Goal: Information Seeking & Learning: Understand process/instructions

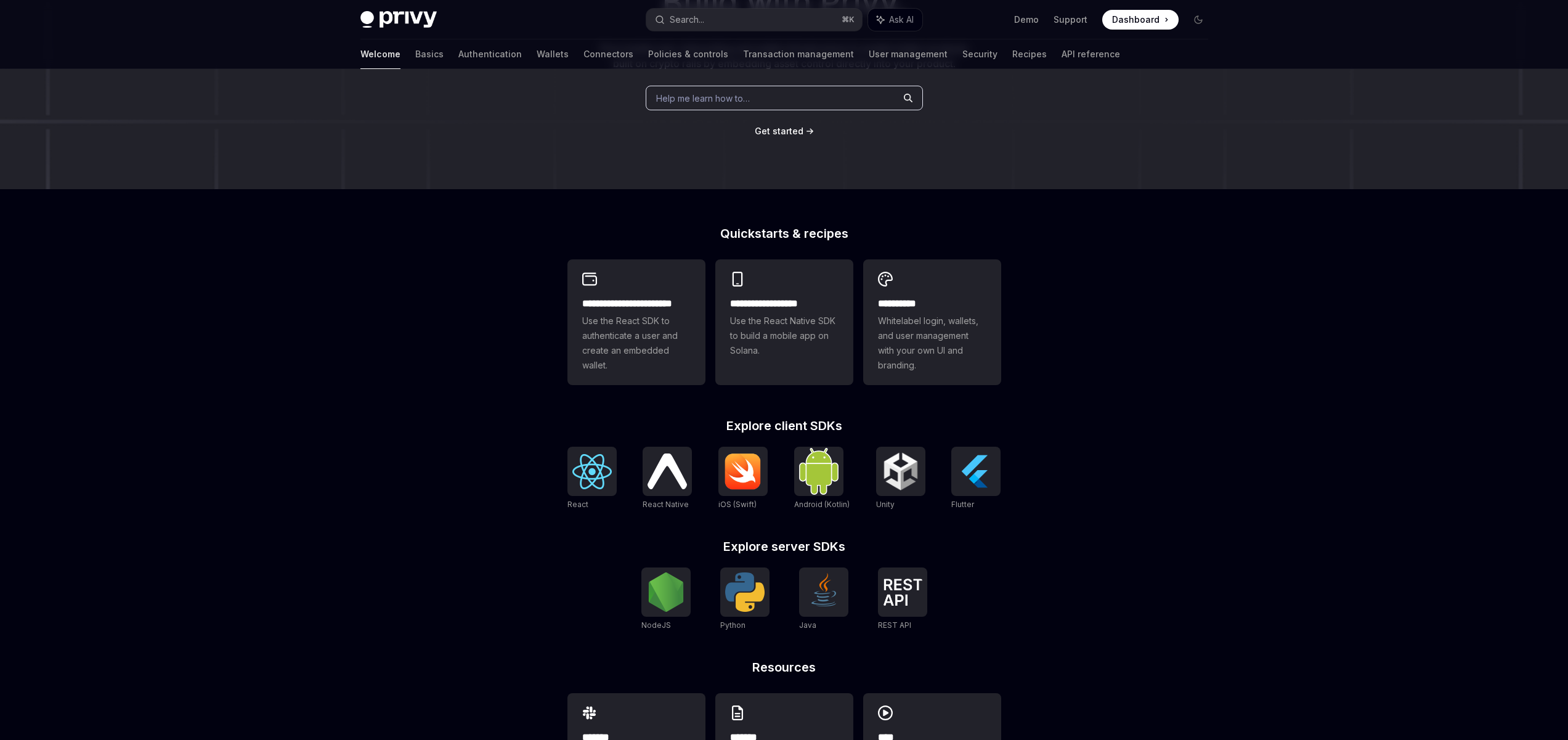
scroll to position [188, 0]
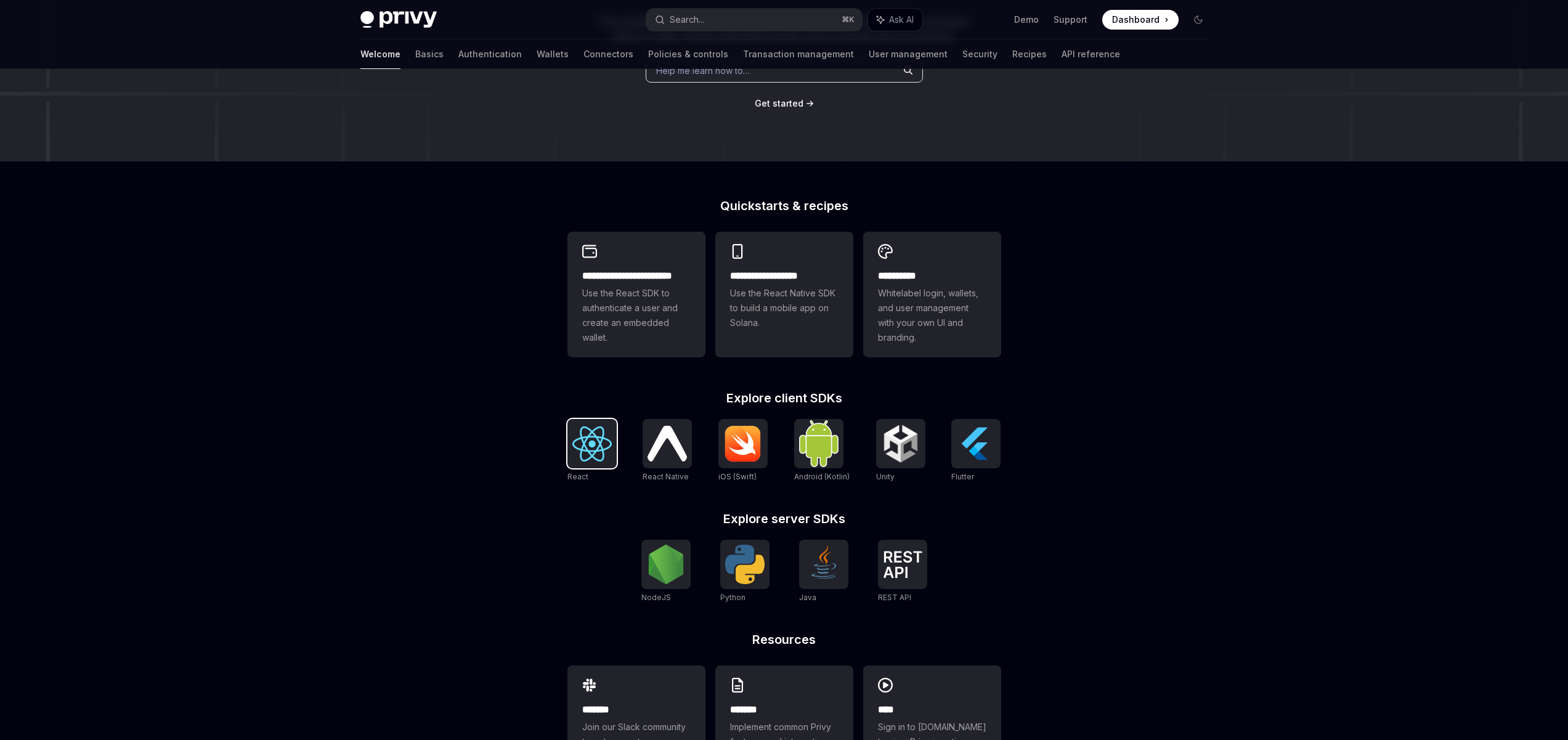
click at [602, 428] on img at bounding box center [592, 444] width 40 height 35
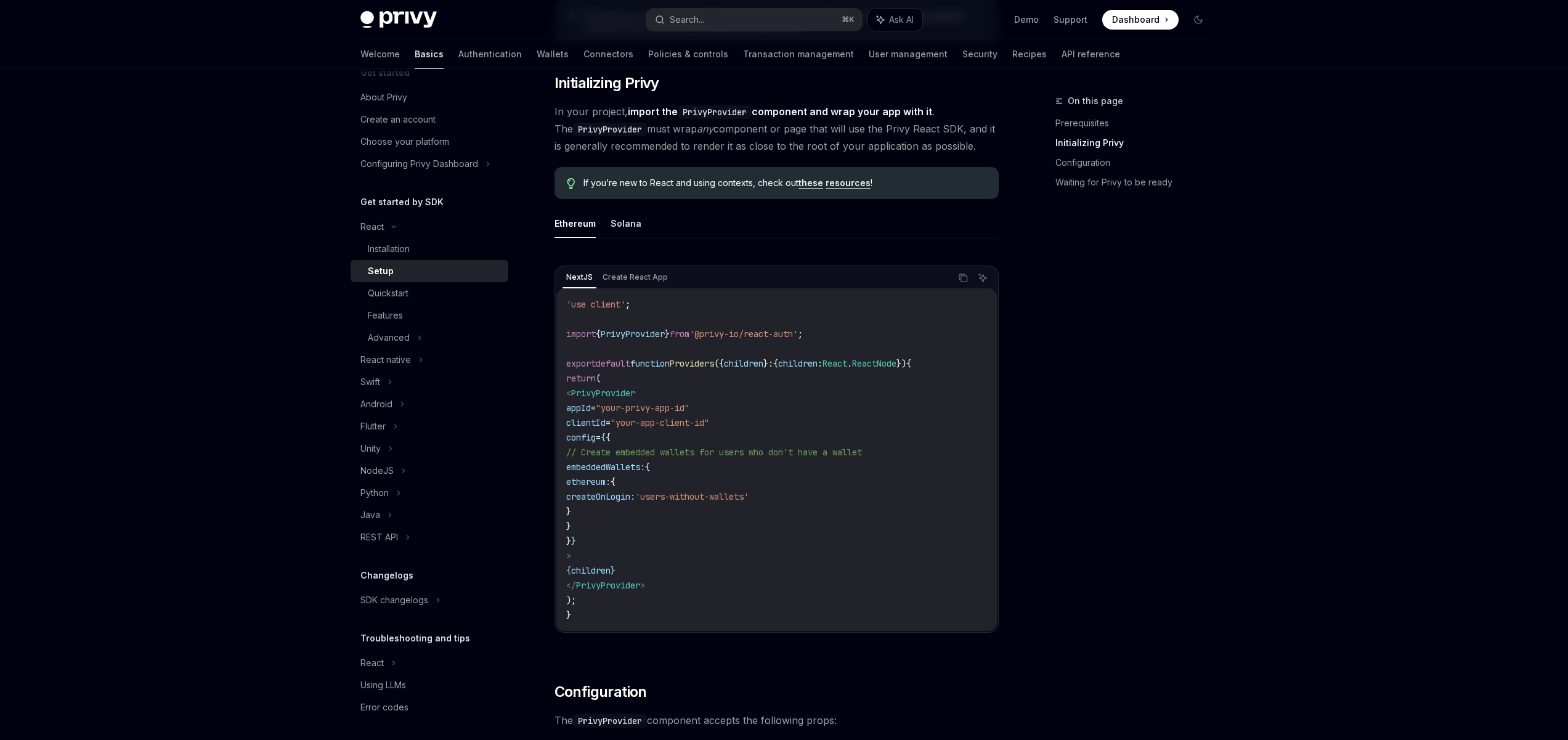
scroll to position [241, 0]
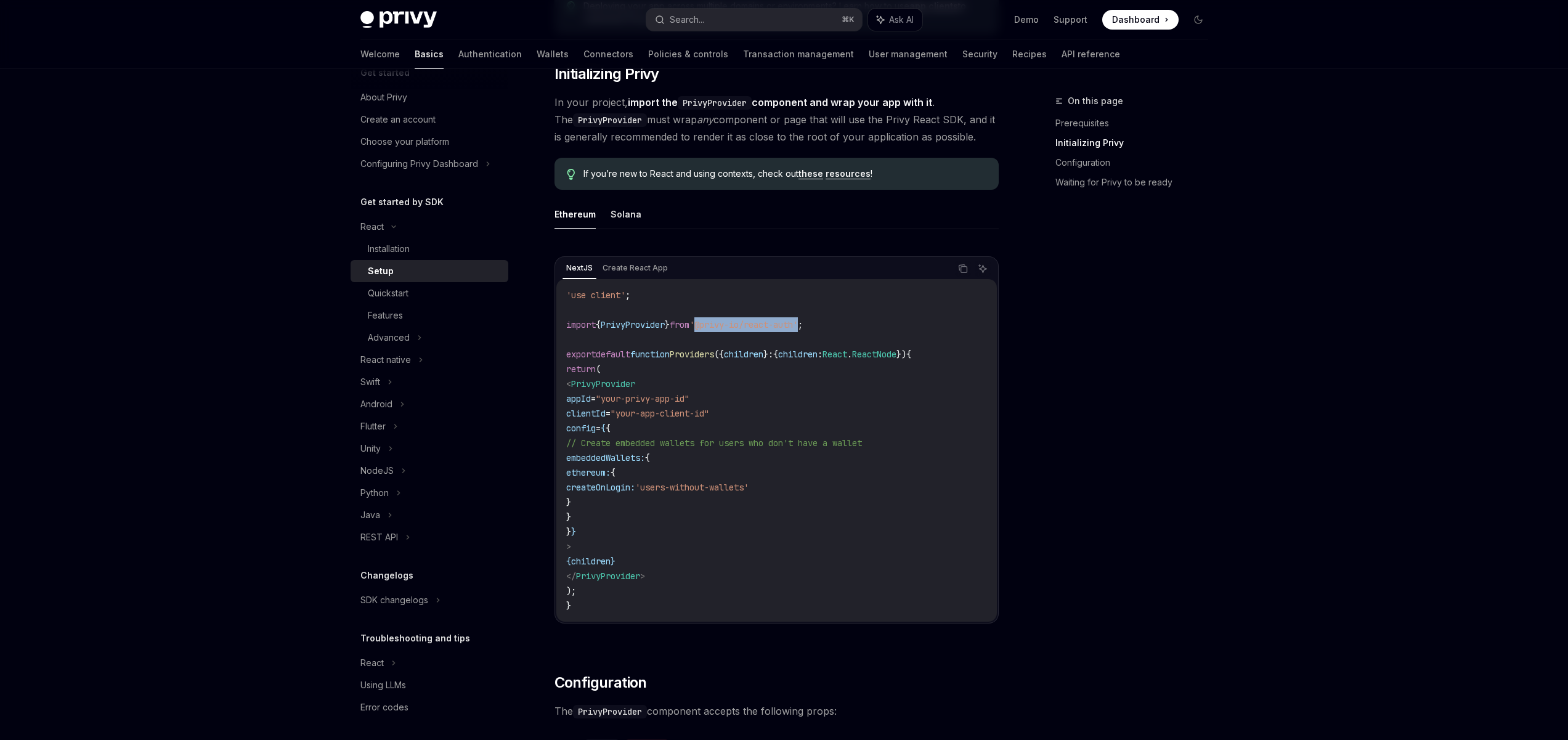
drag, startPoint x: 821, startPoint y: 325, endPoint x: 712, endPoint y: 328, distance: 109.0
click at [712, 328] on span "'@privy-io/react-auth'" at bounding box center [744, 325] width 109 height 11
copy span "'@privy-io/react-auth"
click at [662, 323] on span "PrivyProvider" at bounding box center [632, 325] width 64 height 11
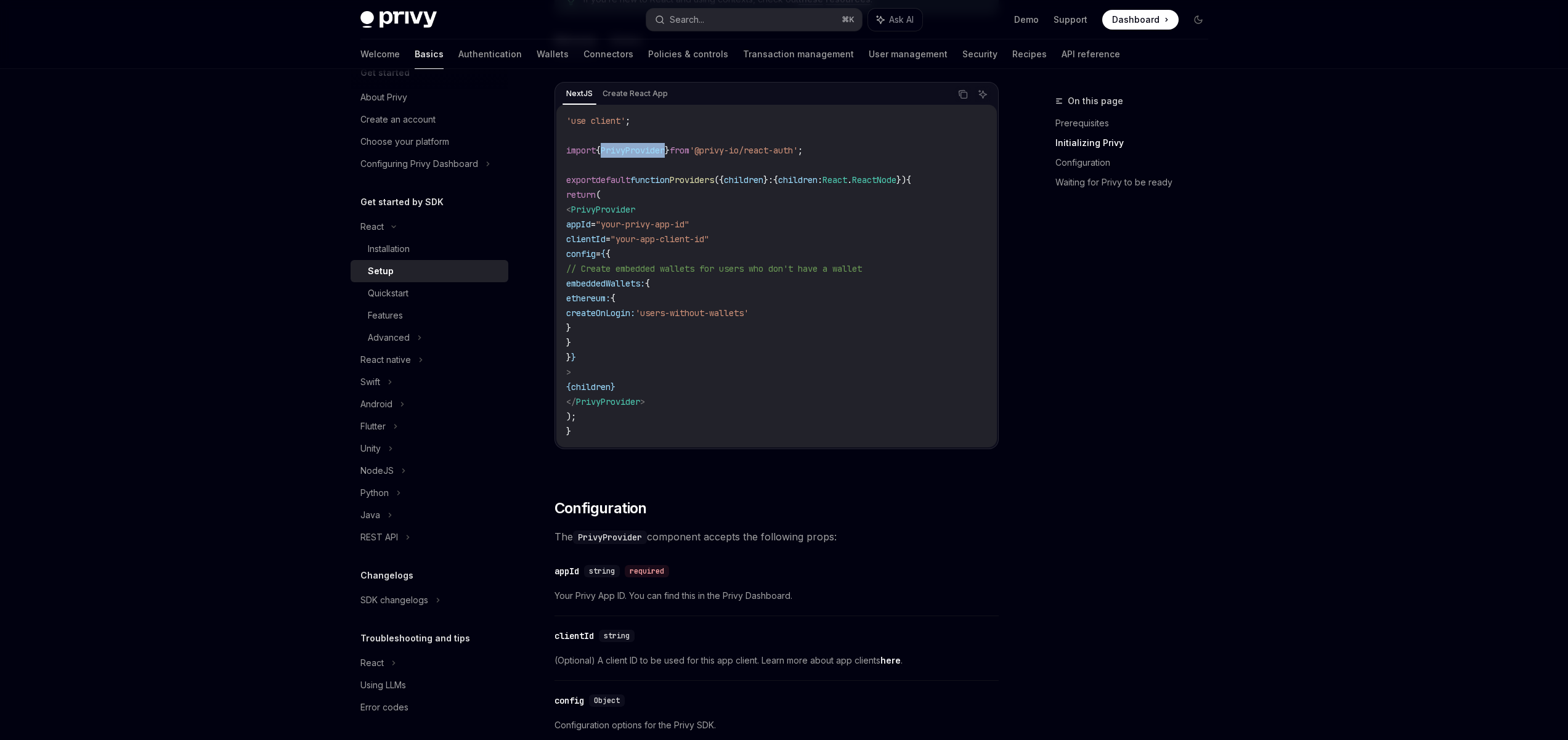
scroll to position [622, 0]
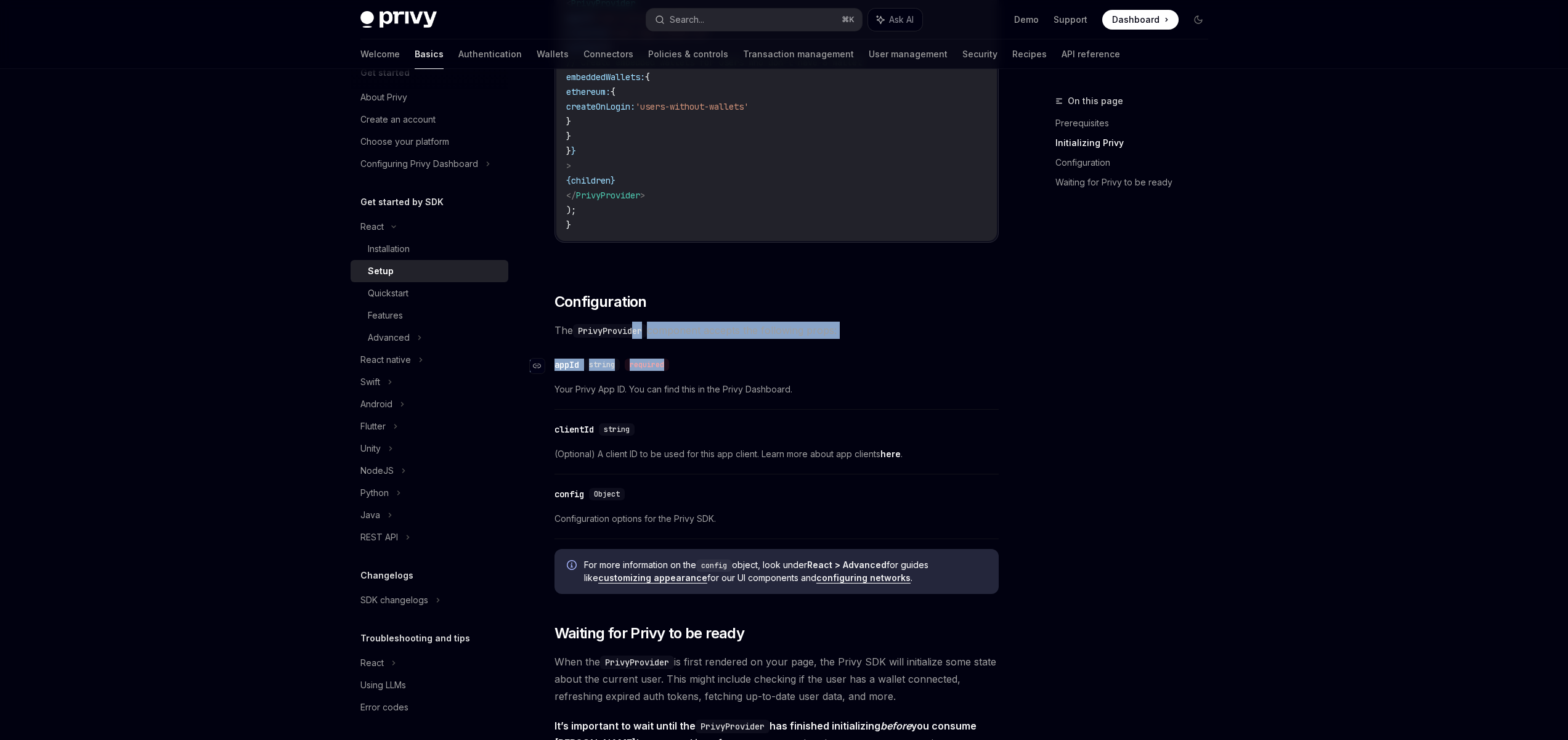
drag, startPoint x: 637, startPoint y: 330, endPoint x: 721, endPoint y: 360, distance: 89.2
click at [720, 359] on div "​ Prerequisites Before you begin, make sure you have set up your Privy app and …" at bounding box center [776, 431] width 445 height 1794
click at [720, 360] on div "​ appId string required" at bounding box center [770, 364] width 432 height 15
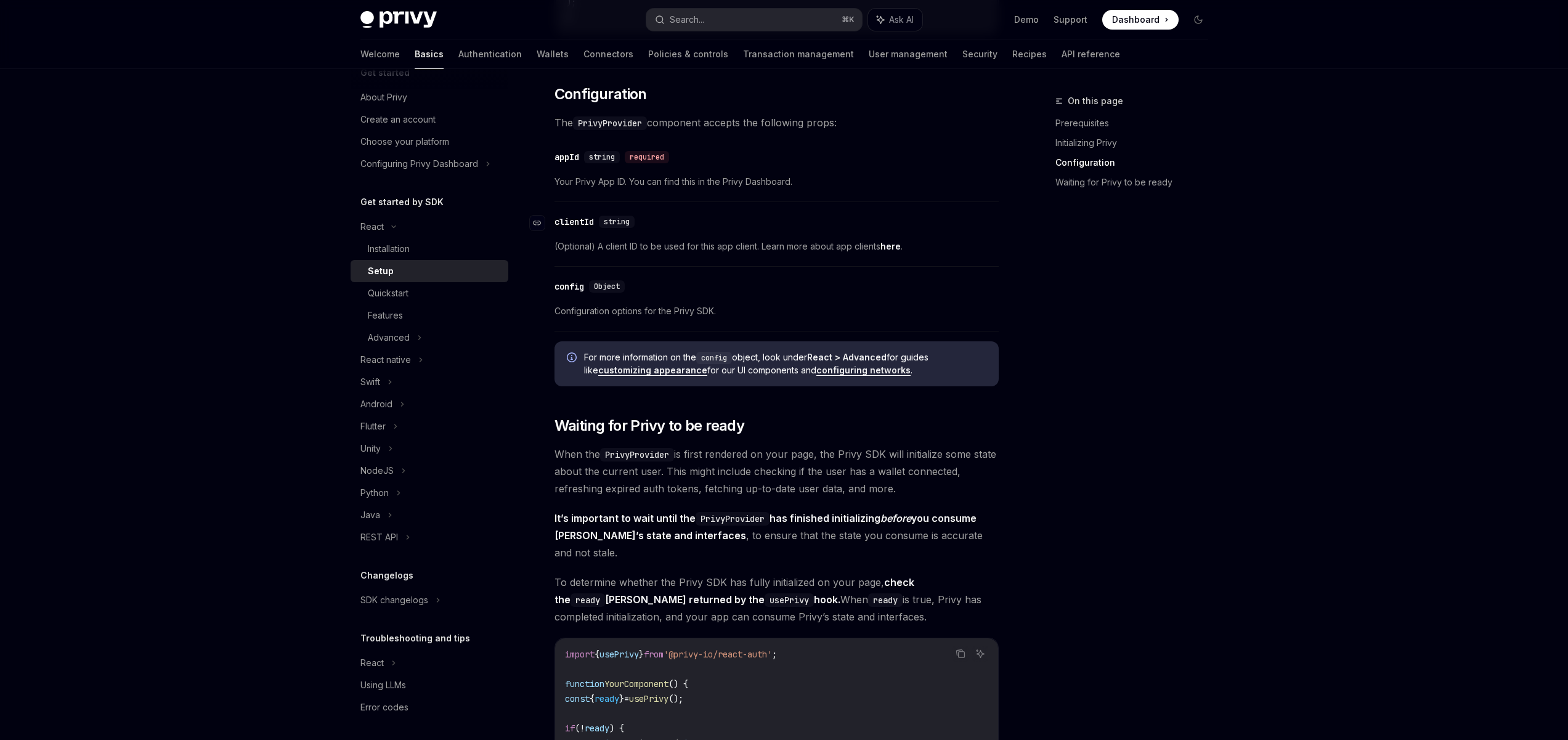
scroll to position [675, 0]
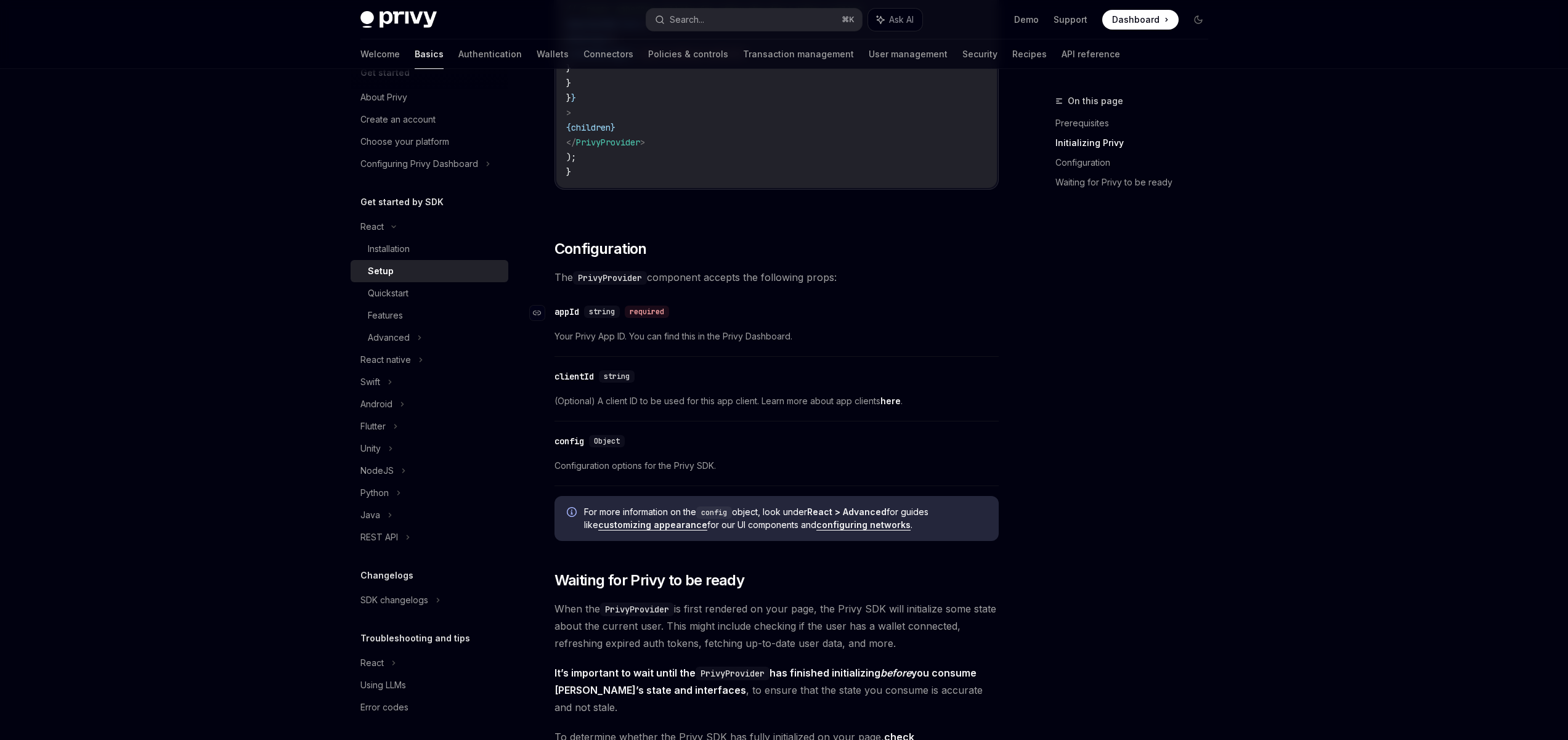
click at [639, 313] on div "required" at bounding box center [647, 312] width 45 height 13
click at [638, 315] on div "required" at bounding box center [647, 312] width 45 height 13
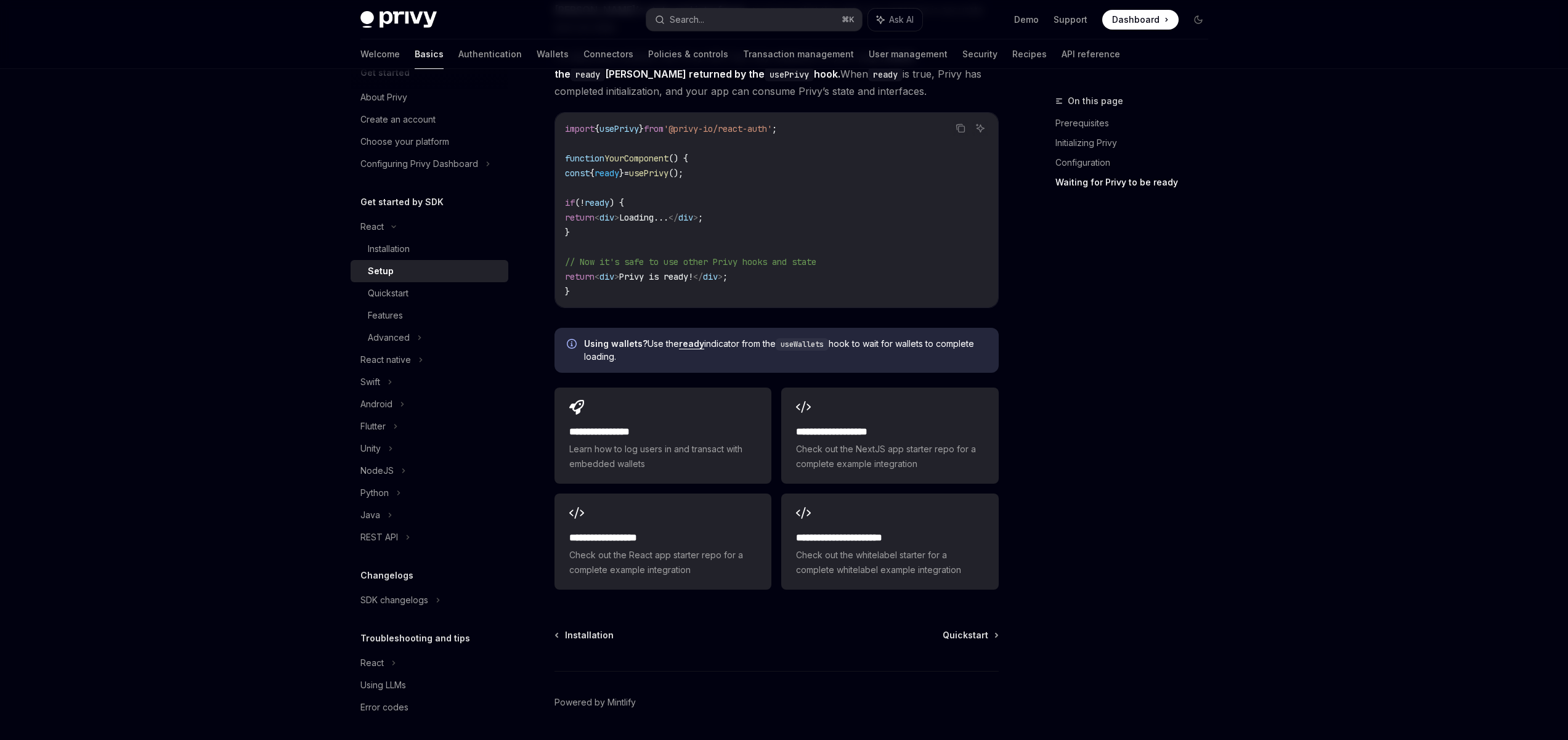
scroll to position [1375, 0]
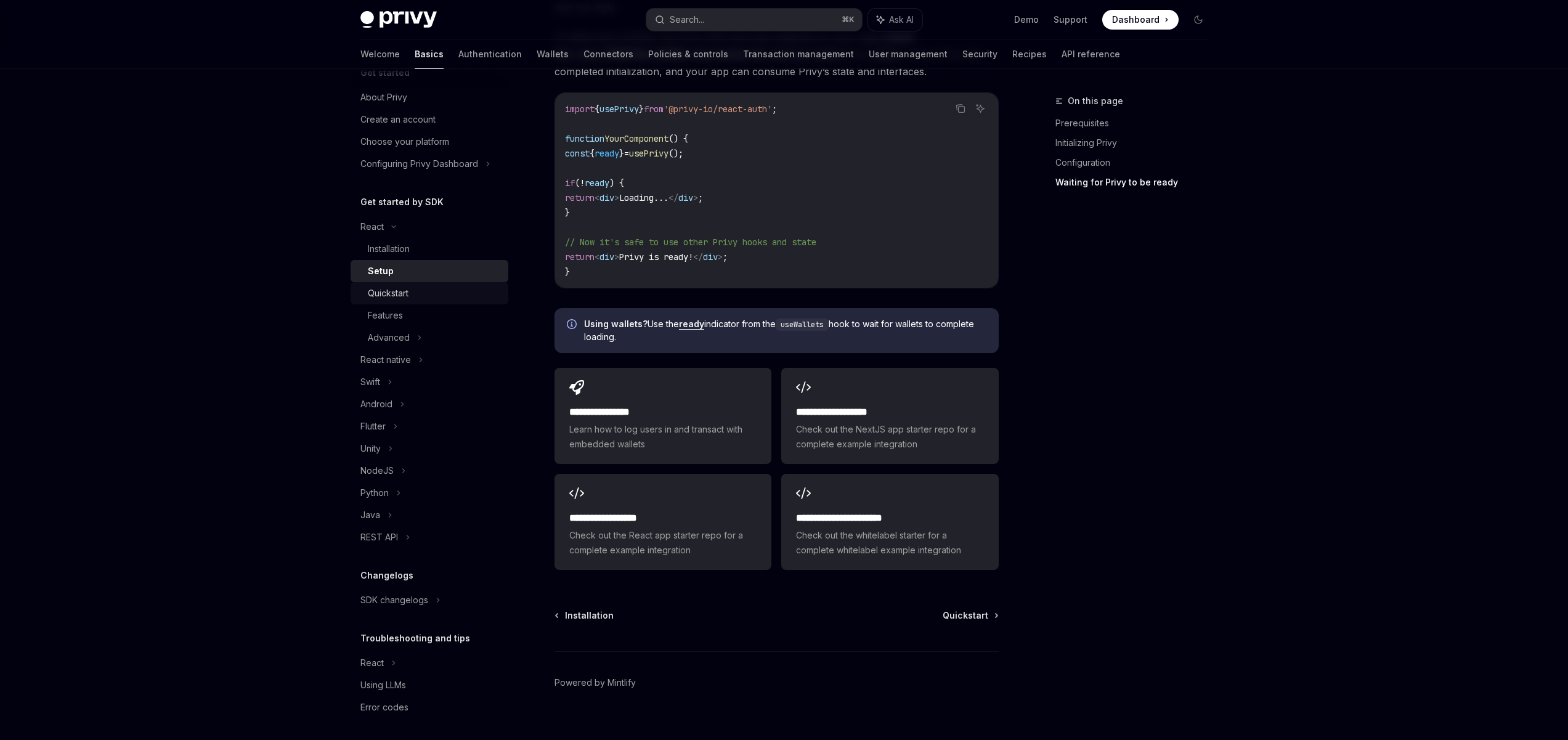
click at [405, 289] on div "Quickstart" at bounding box center [388, 293] width 40 height 15
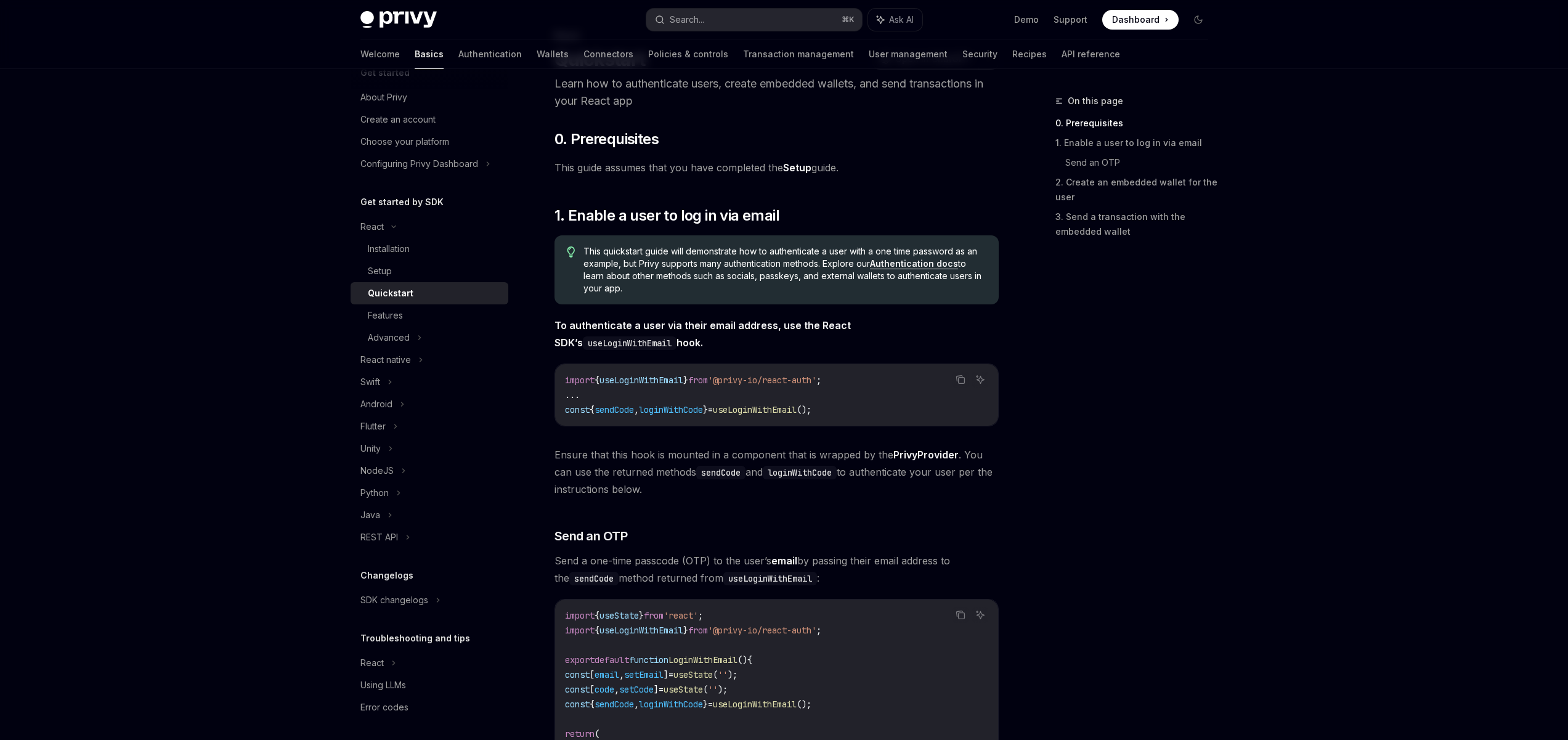
scroll to position [69, 0]
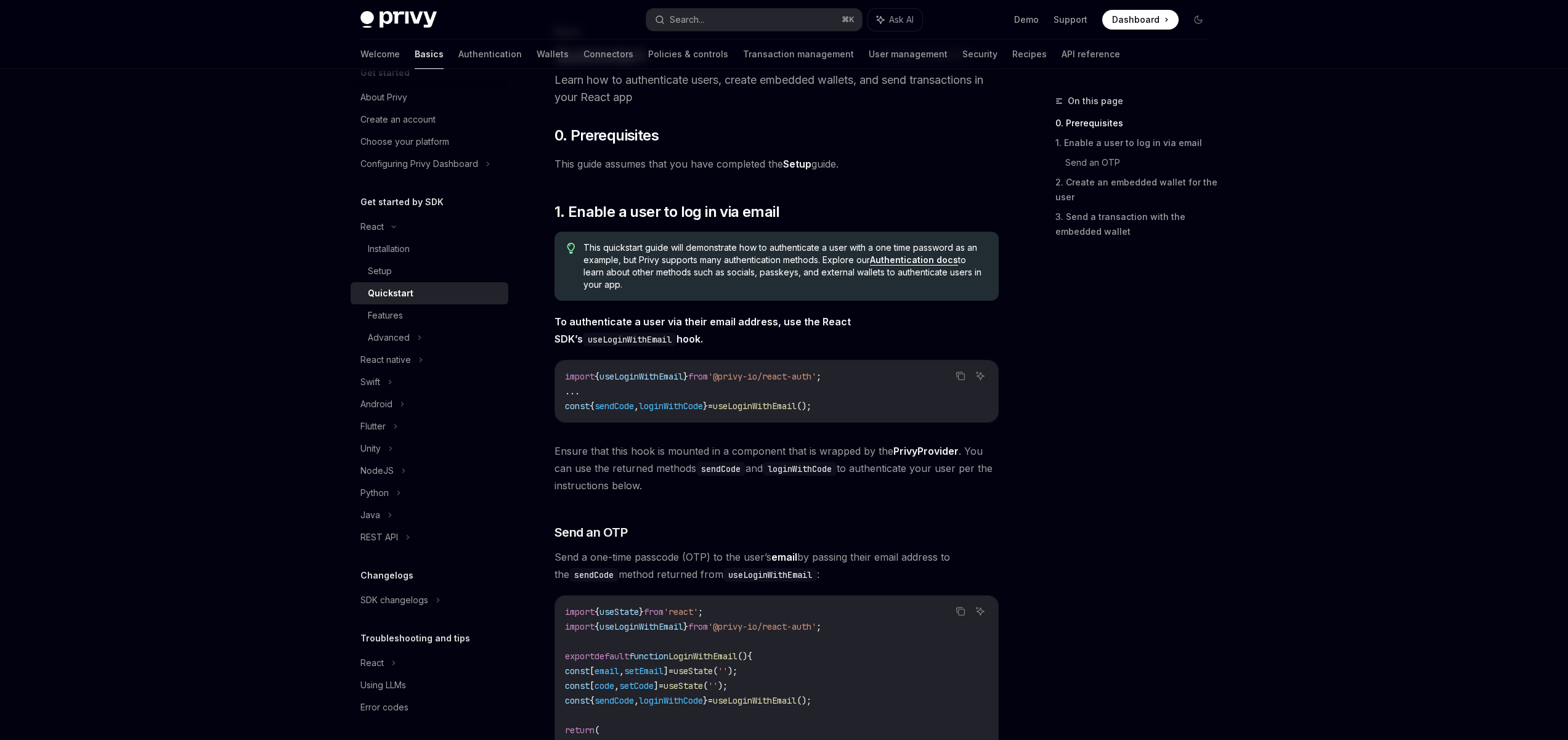
click at [668, 377] on span "useLoginWithEmail" at bounding box center [641, 376] width 83 height 11
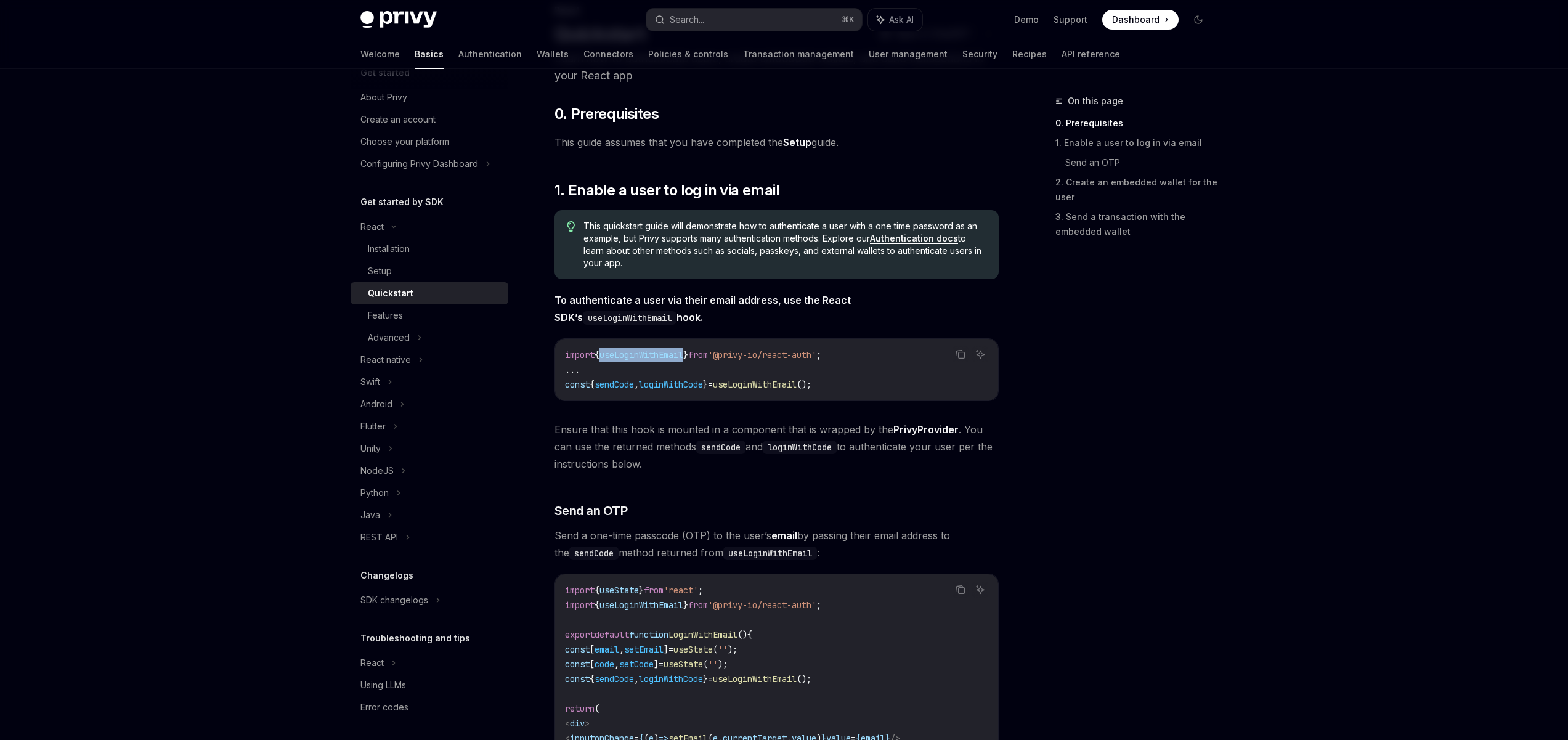
copy span "useLoginWithEmail"
drag, startPoint x: 739, startPoint y: 355, endPoint x: 822, endPoint y: 358, distance: 83.1
click at [816, 358] on span "'@privy-io/react-auth'" at bounding box center [762, 355] width 109 height 11
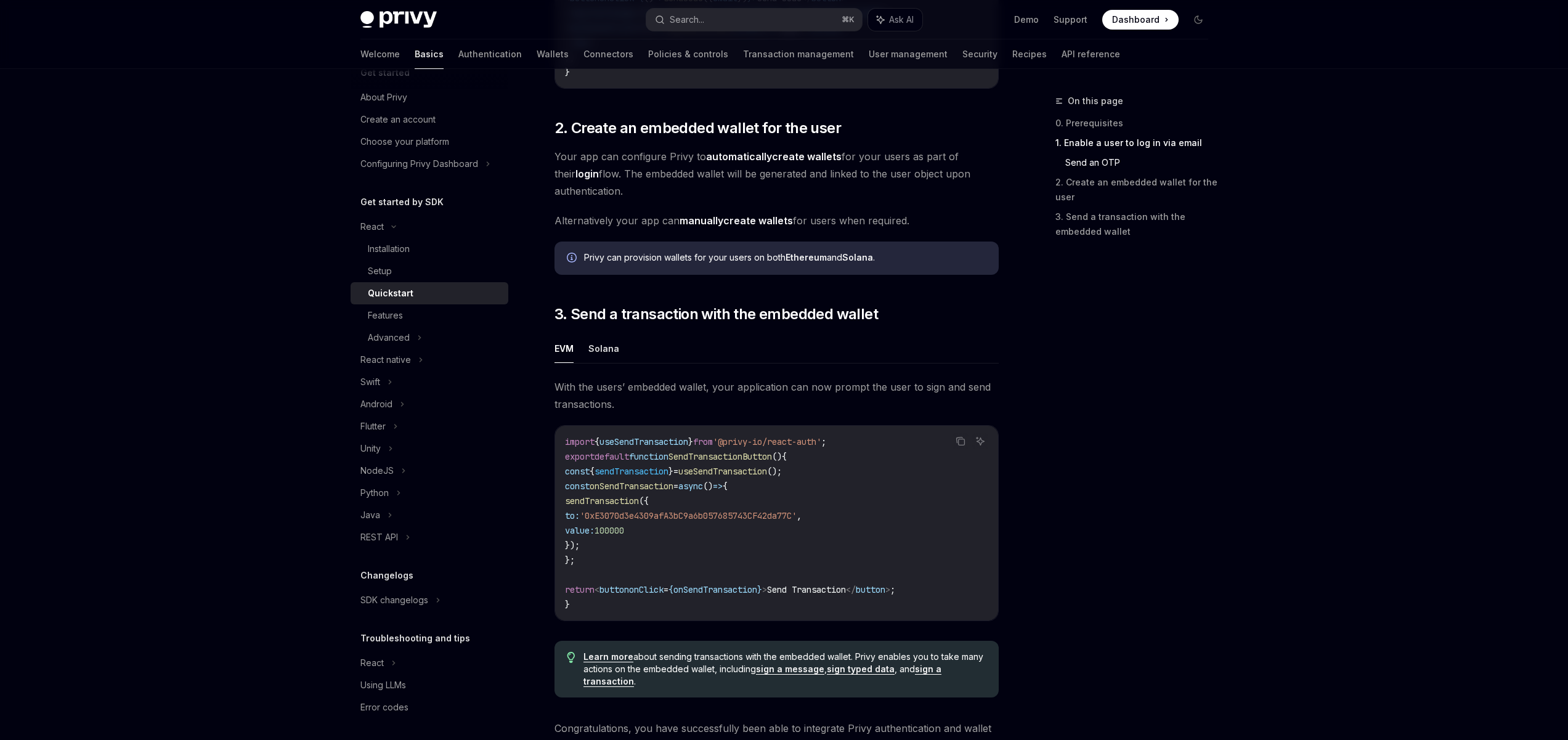
scroll to position [856, 0]
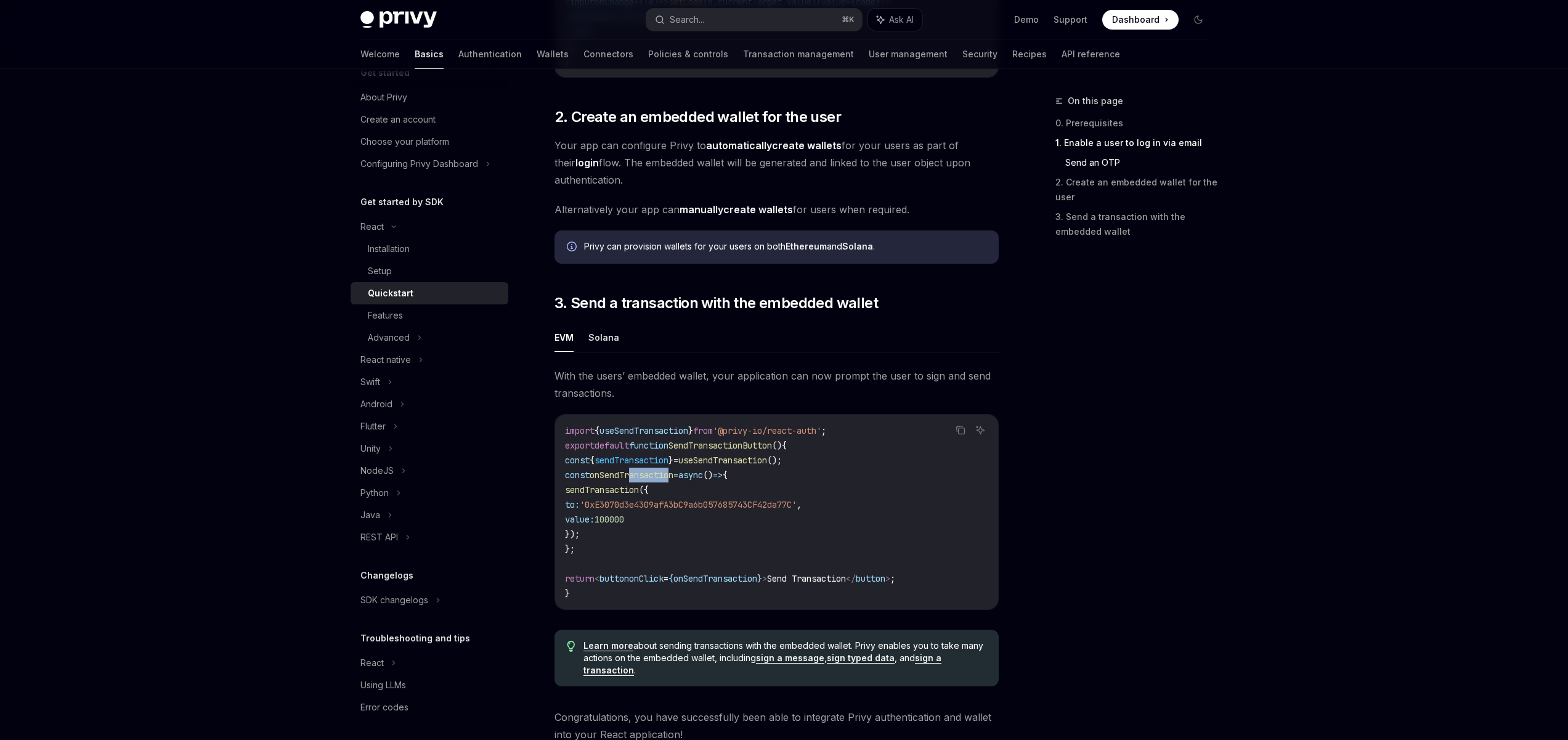
drag, startPoint x: 643, startPoint y: 483, endPoint x: 687, endPoint y: 486, distance: 44.1
click at [687, 486] on code "import { useSendTransaction } from '@privy-io/react-auth' ; export default func…" at bounding box center [776, 511] width 423 height 177
drag, startPoint x: 639, startPoint y: 437, endPoint x: 680, endPoint y: 439, distance: 41.0
click at [680, 436] on span "useSendTransaction" at bounding box center [644, 431] width 89 height 11
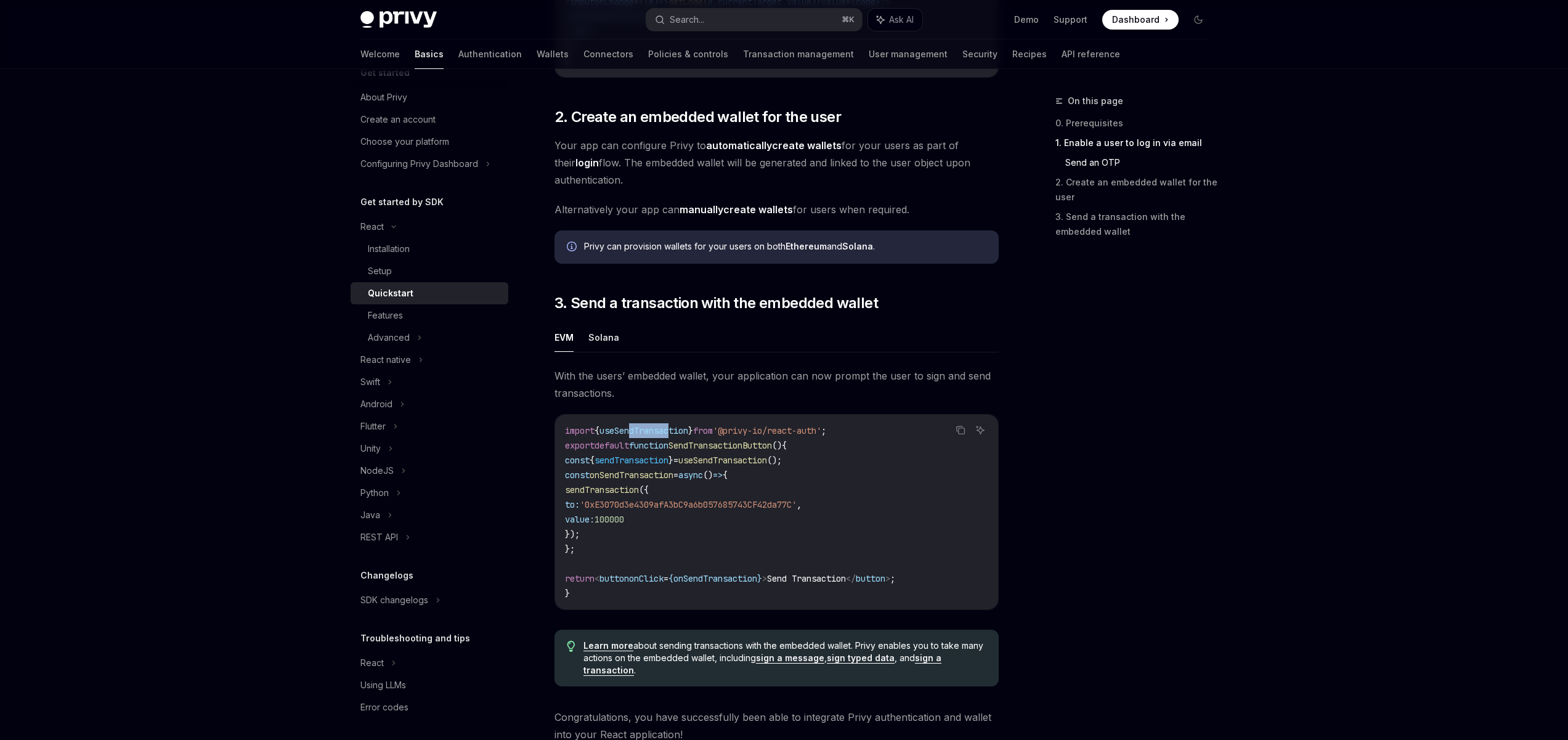
click at [680, 436] on span "useSendTransaction" at bounding box center [644, 431] width 89 height 11
click at [630, 436] on span "useSendTransaction" at bounding box center [644, 431] width 89 height 11
click at [648, 478] on span "onSendTransaction" at bounding box center [632, 475] width 83 height 11
click at [644, 508] on span "'0xE3070d3e4309afA3bC9a6b057685743CF42da77C'" at bounding box center [688, 504] width 217 height 11
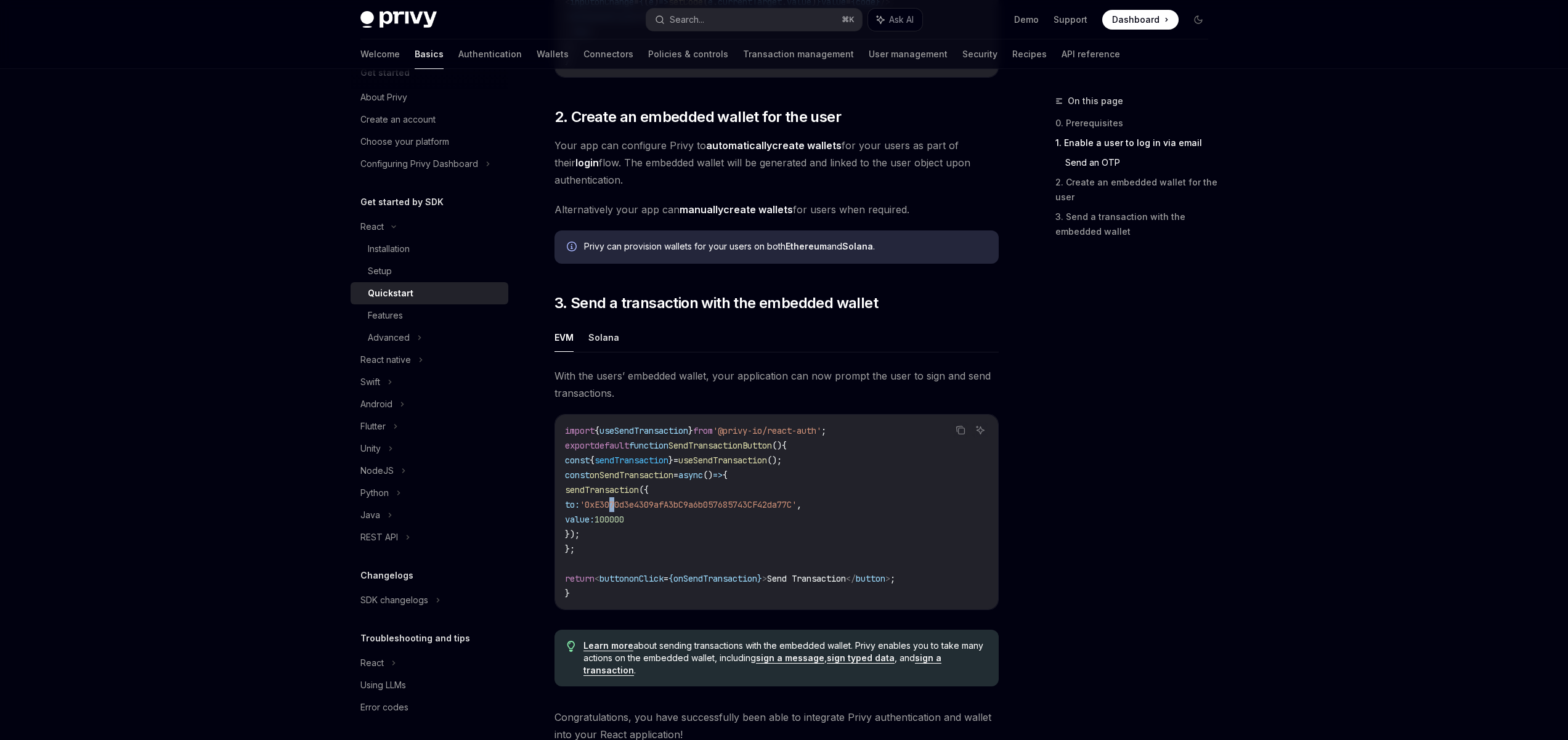
click at [644, 508] on span "'0xE3070d3e4309afA3bC9a6b057685743CF42da77C'" at bounding box center [688, 504] width 217 height 11
click at [624, 525] on span "100000" at bounding box center [609, 520] width 30 height 11
click at [631, 495] on span "sendTransaction" at bounding box center [602, 490] width 74 height 11
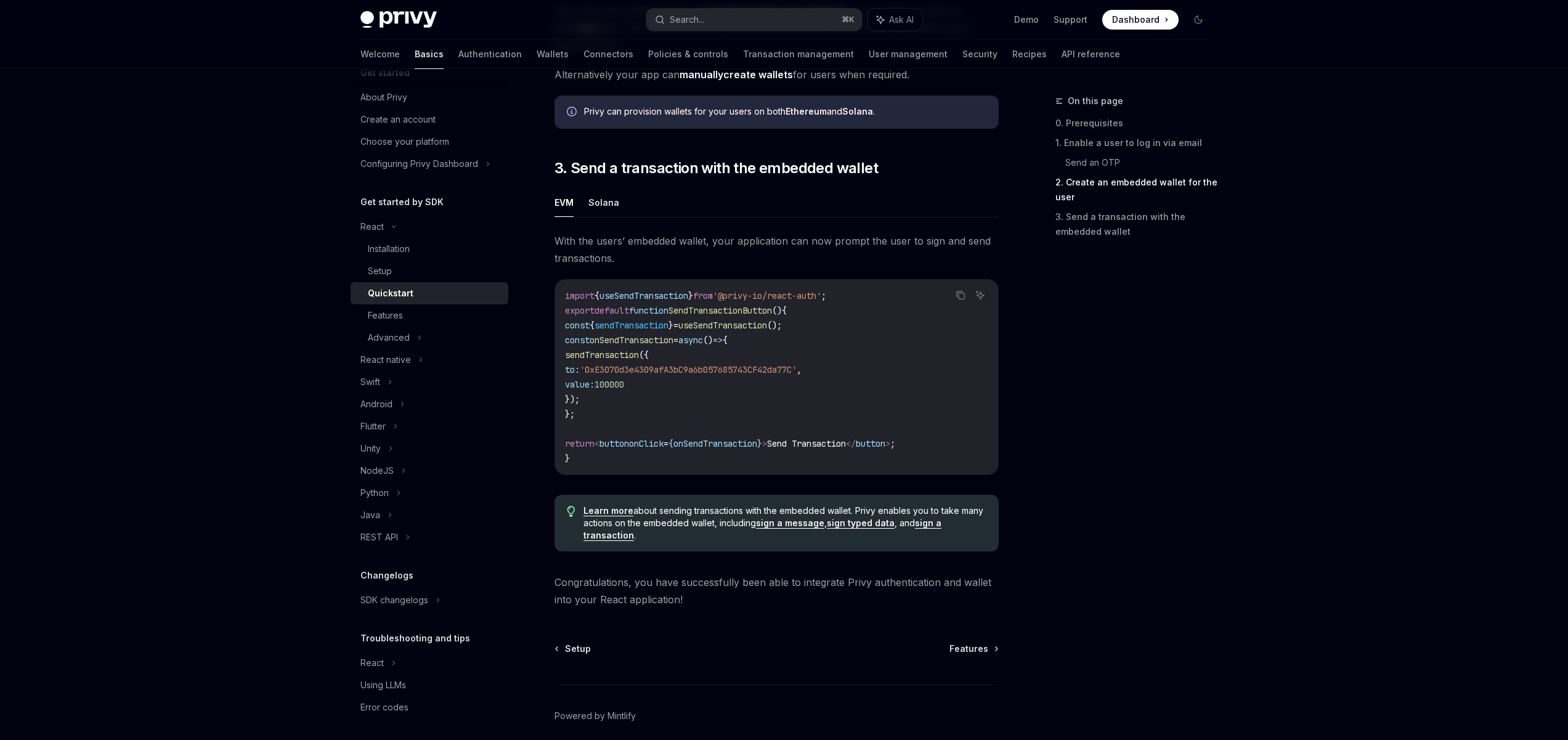
scroll to position [1013, 0]
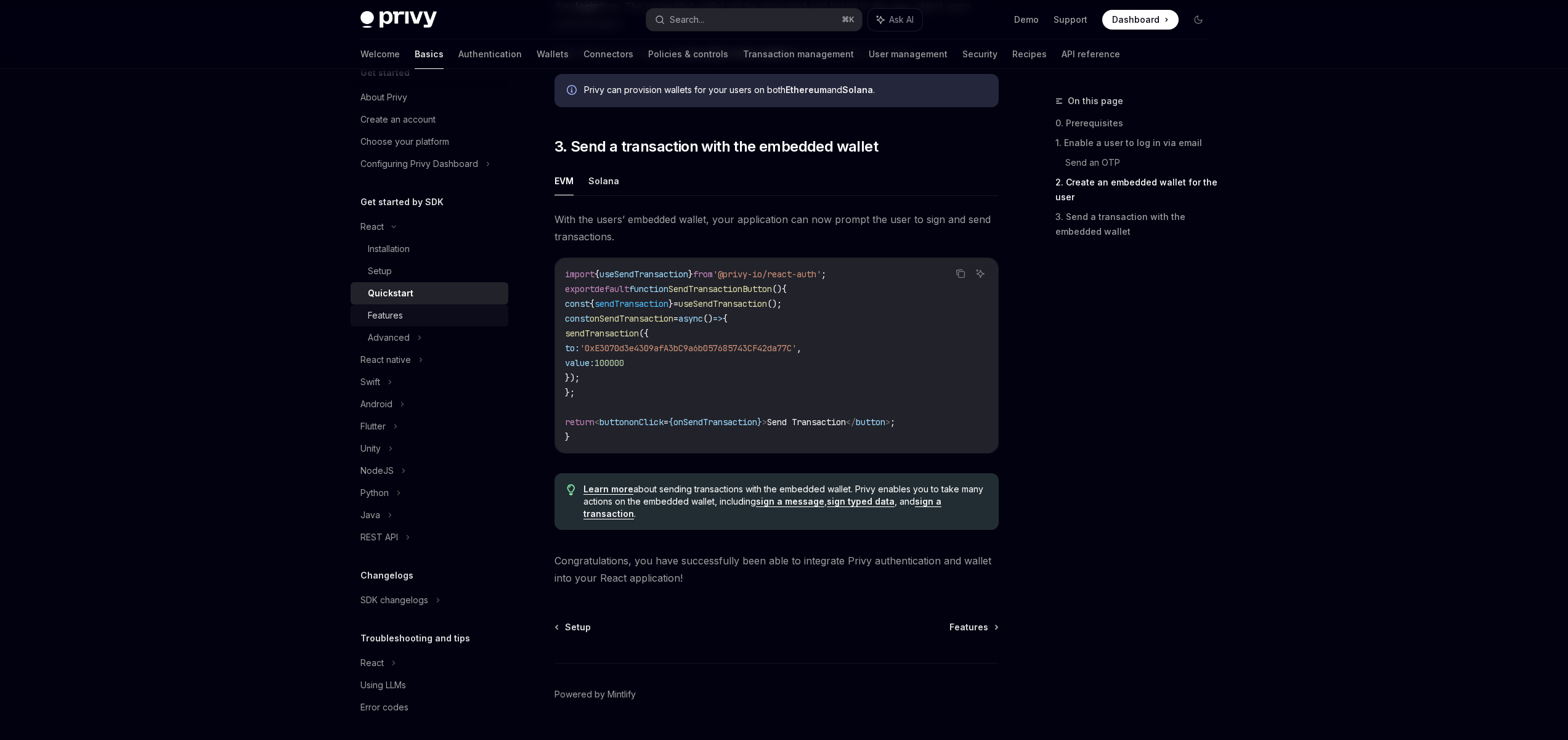
click at [410, 321] on div "Features" at bounding box center [434, 315] width 133 height 15
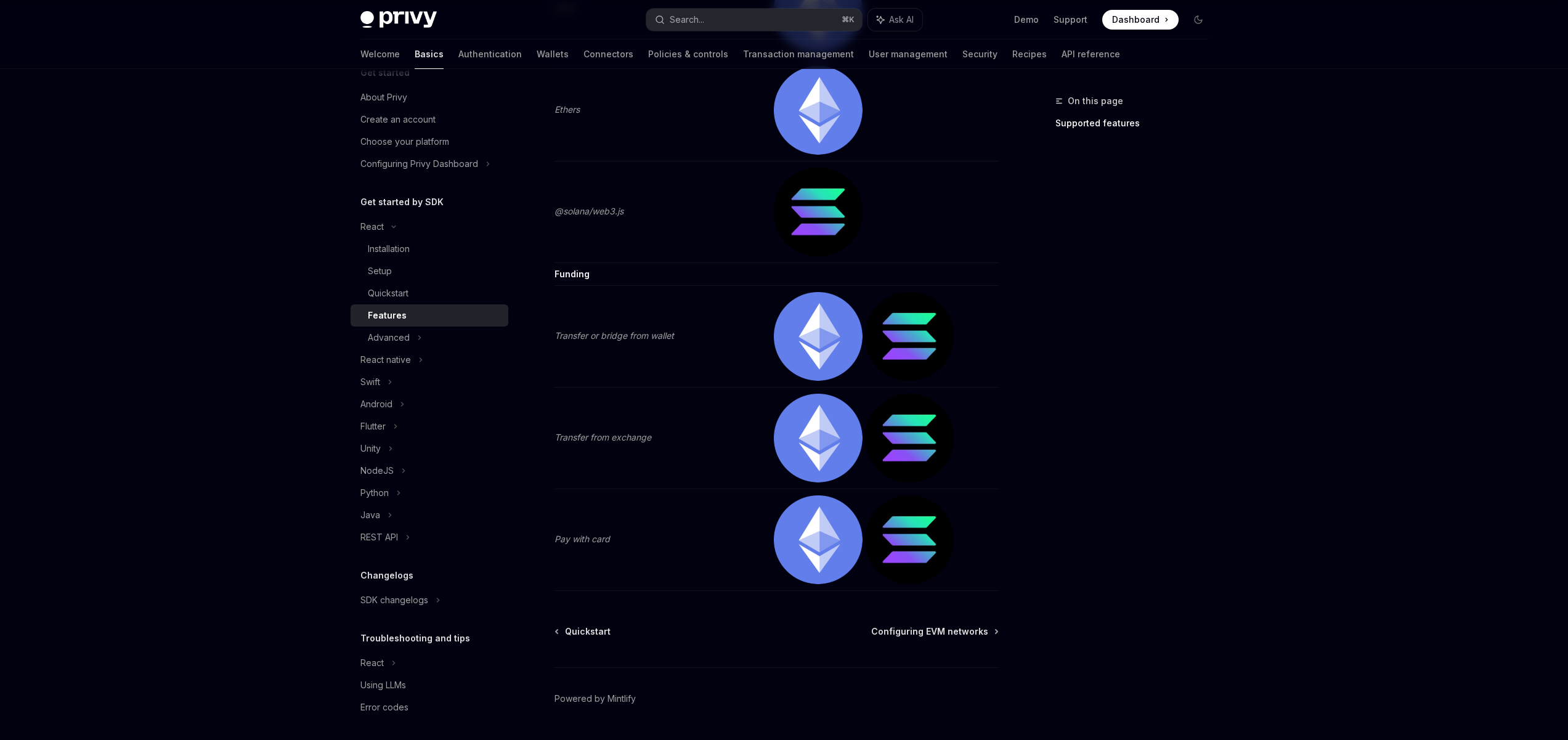
scroll to position [2431, 0]
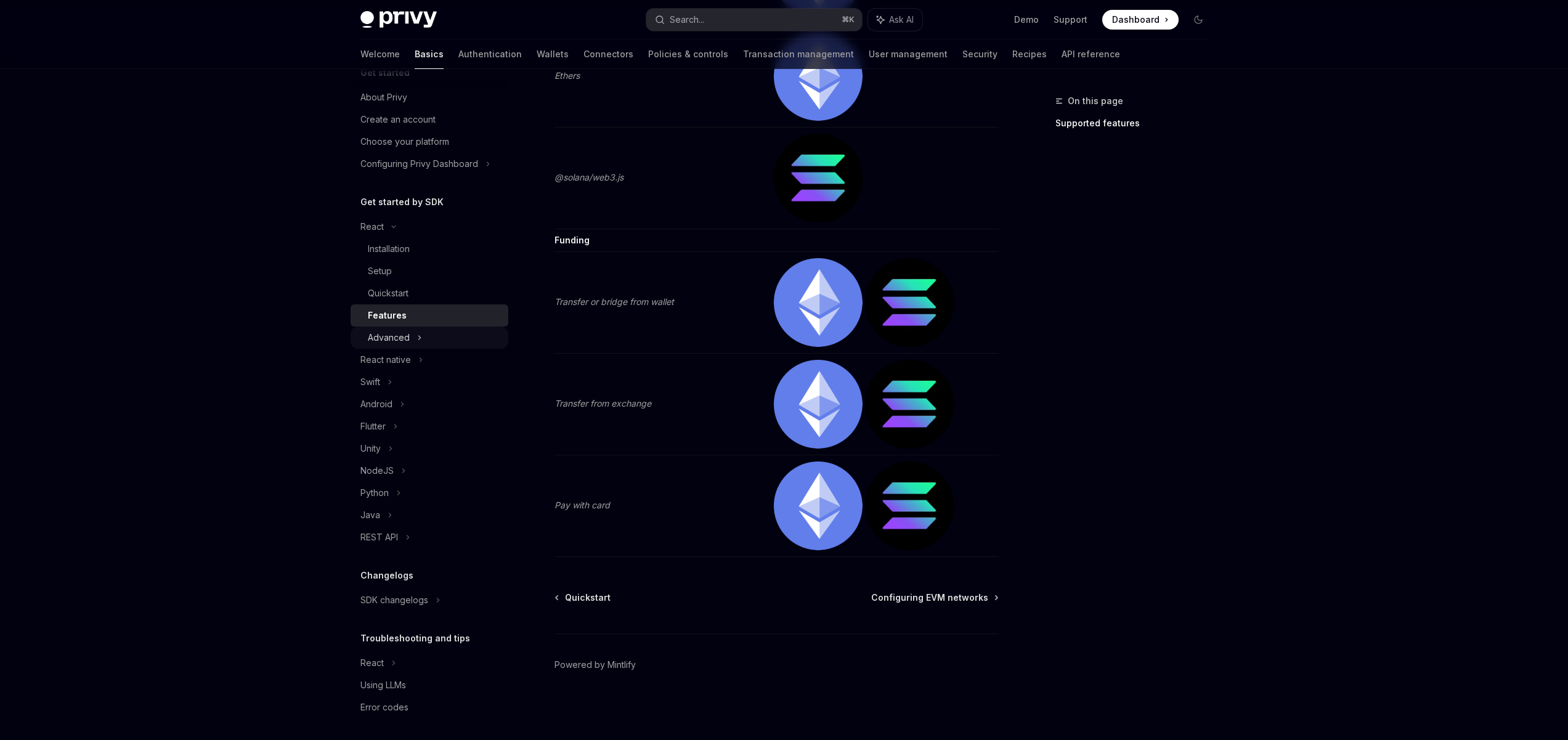
click at [442, 342] on div "Advanced" at bounding box center [429, 337] width 158 height 22
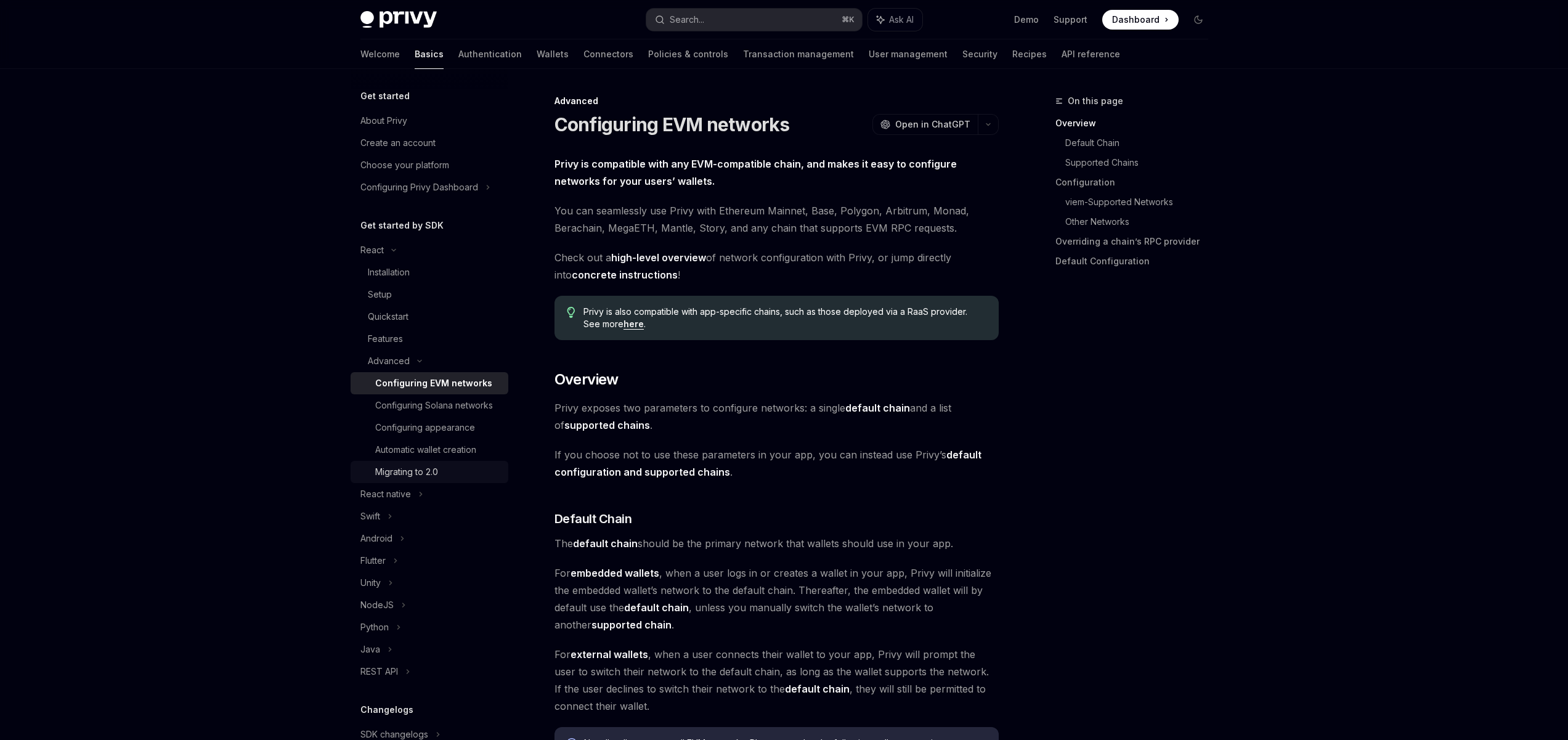
click at [436, 476] on link "Migrating to 2.0" at bounding box center [429, 472] width 158 height 22
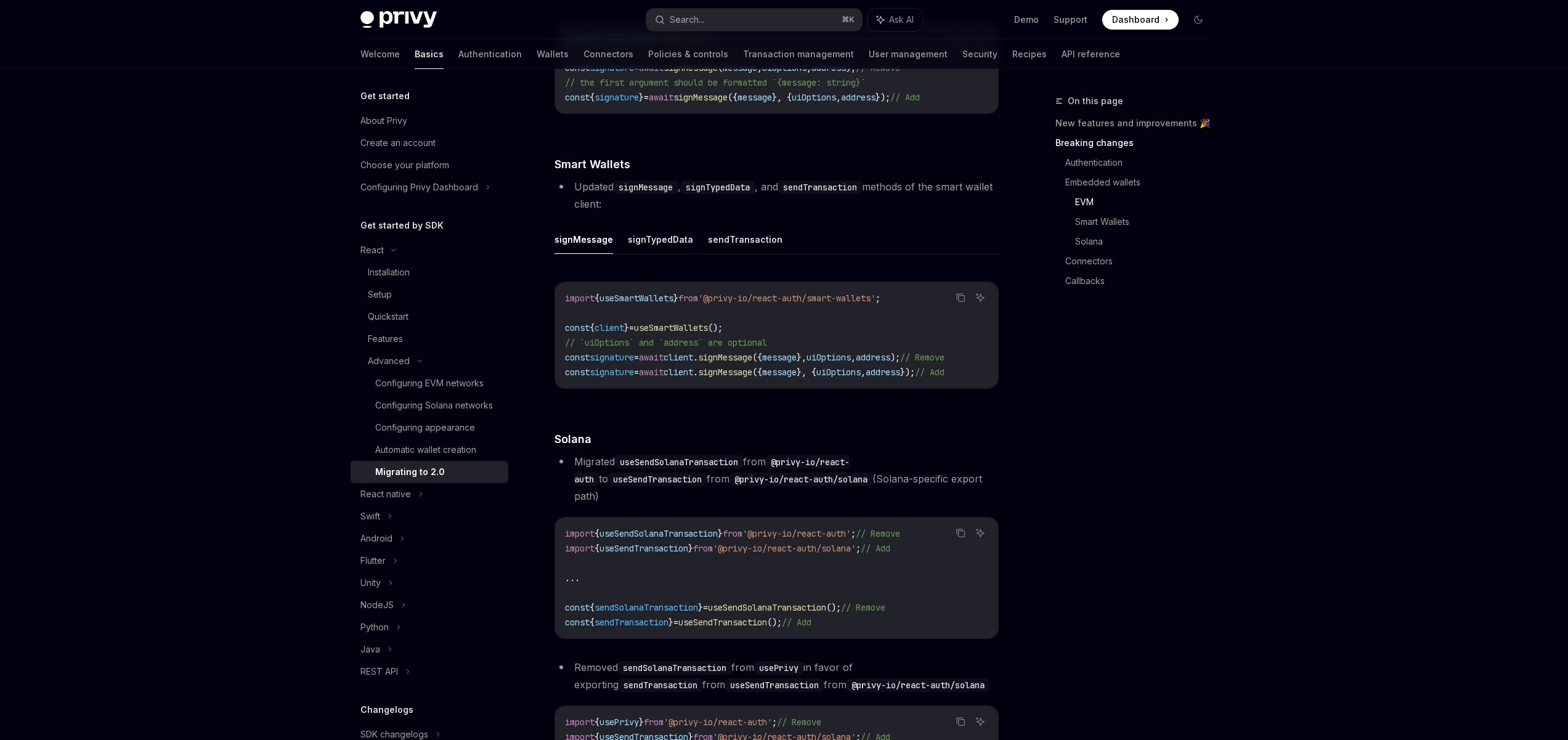
scroll to position [2010, 0]
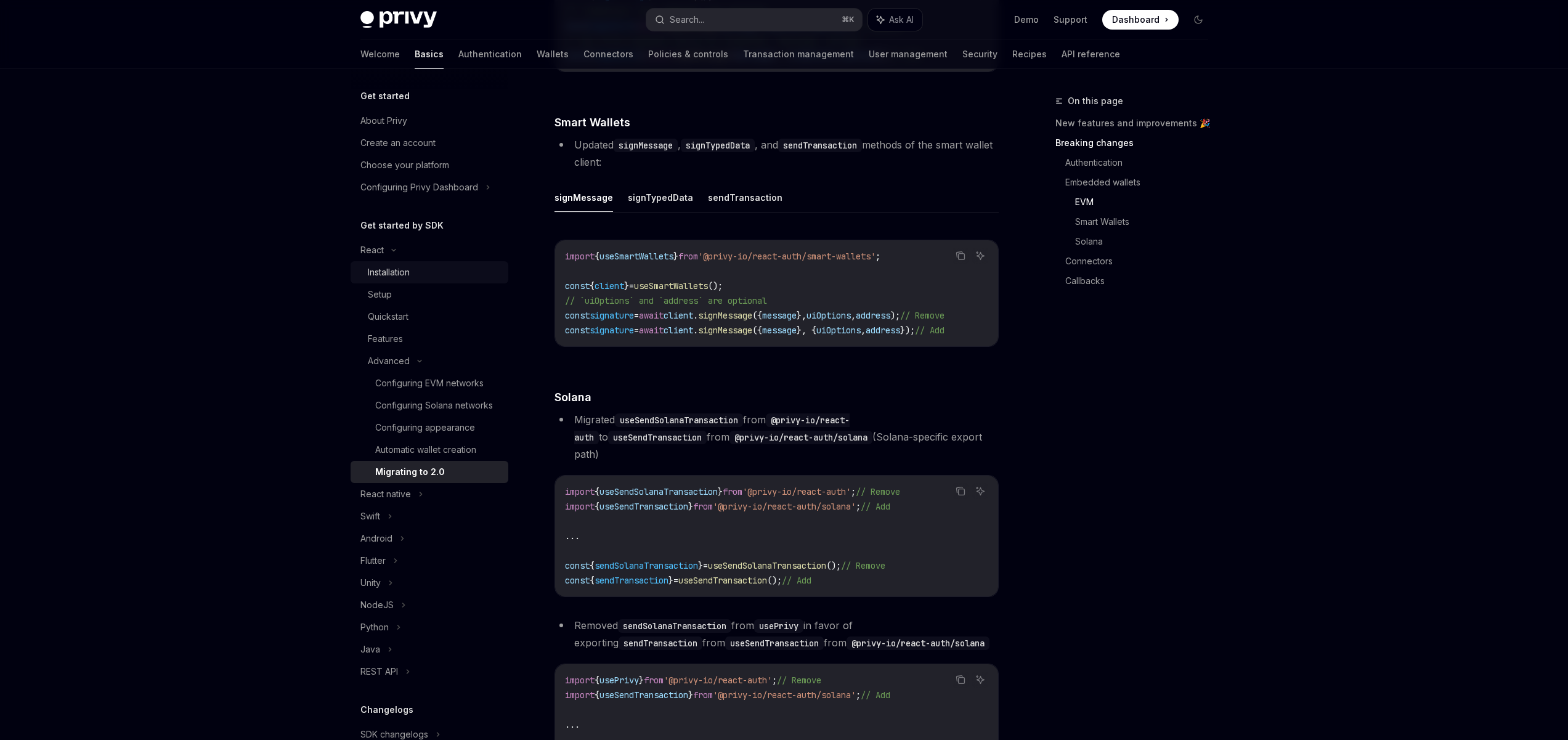
click at [419, 266] on div "Installation" at bounding box center [434, 272] width 133 height 15
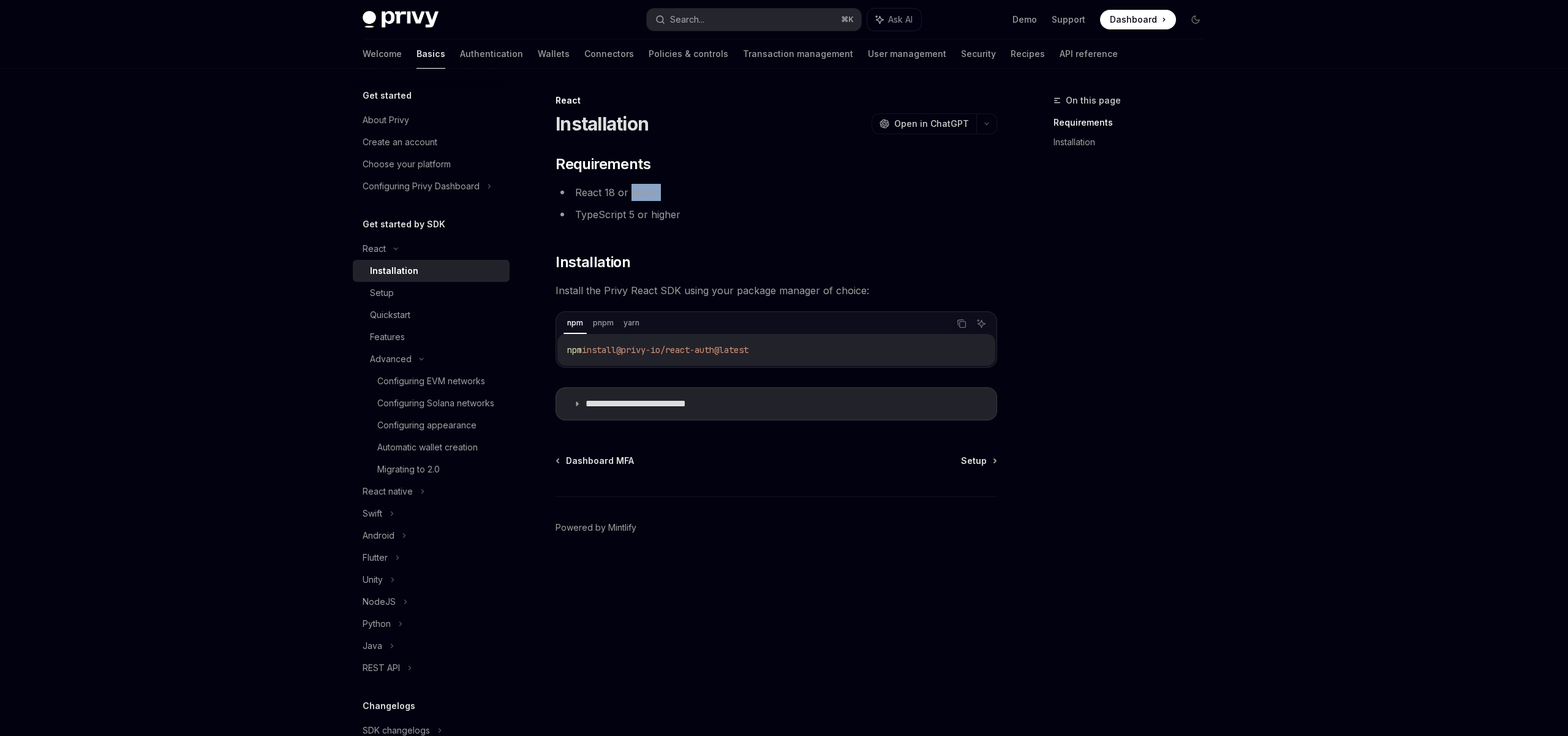
drag, startPoint x: 651, startPoint y: 195, endPoint x: 672, endPoint y: 194, distance: 21.0
click at [672, 194] on li "React 18 or higher" at bounding box center [776, 192] width 442 height 17
click at [436, 297] on div "Setup" at bounding box center [436, 293] width 132 height 15
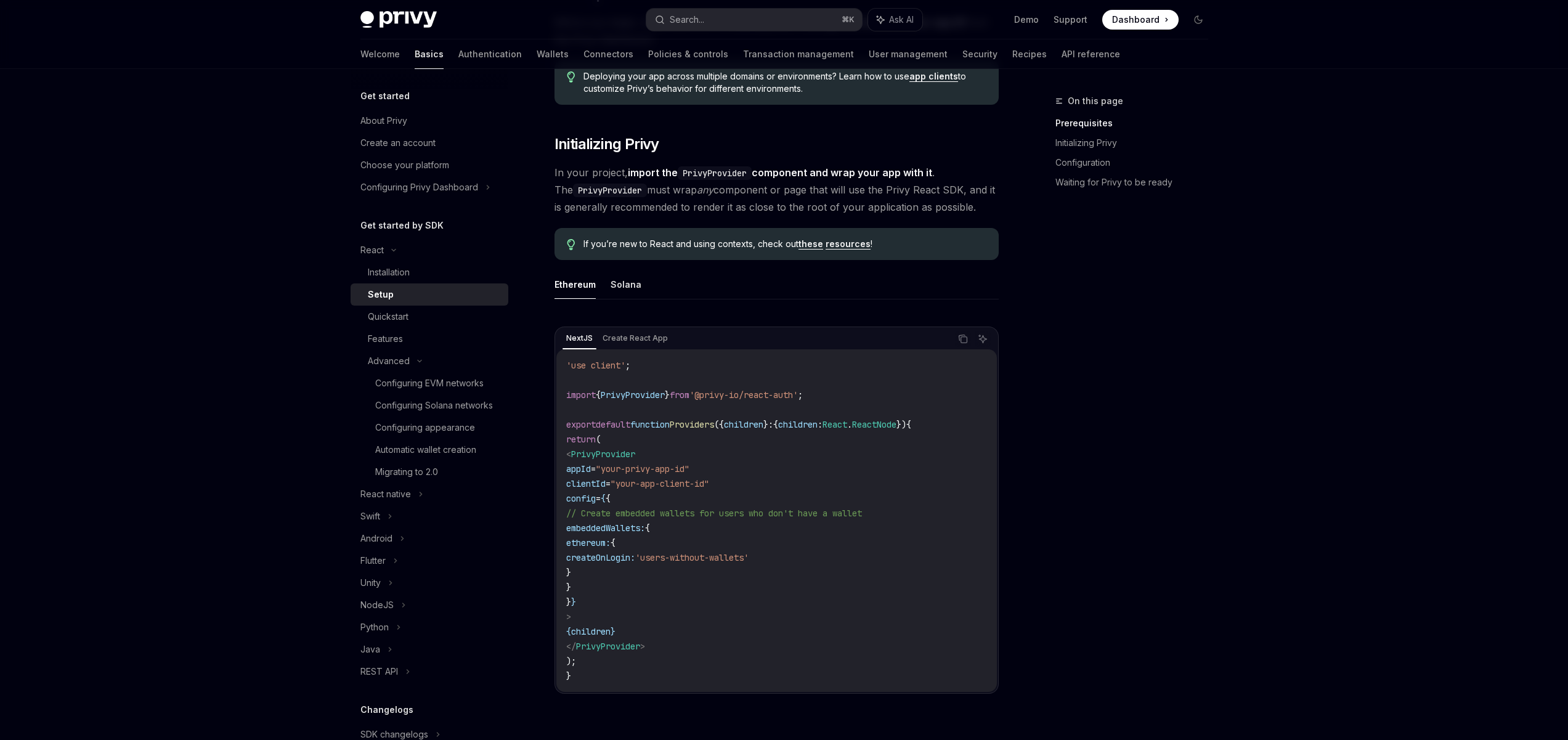
scroll to position [13, 0]
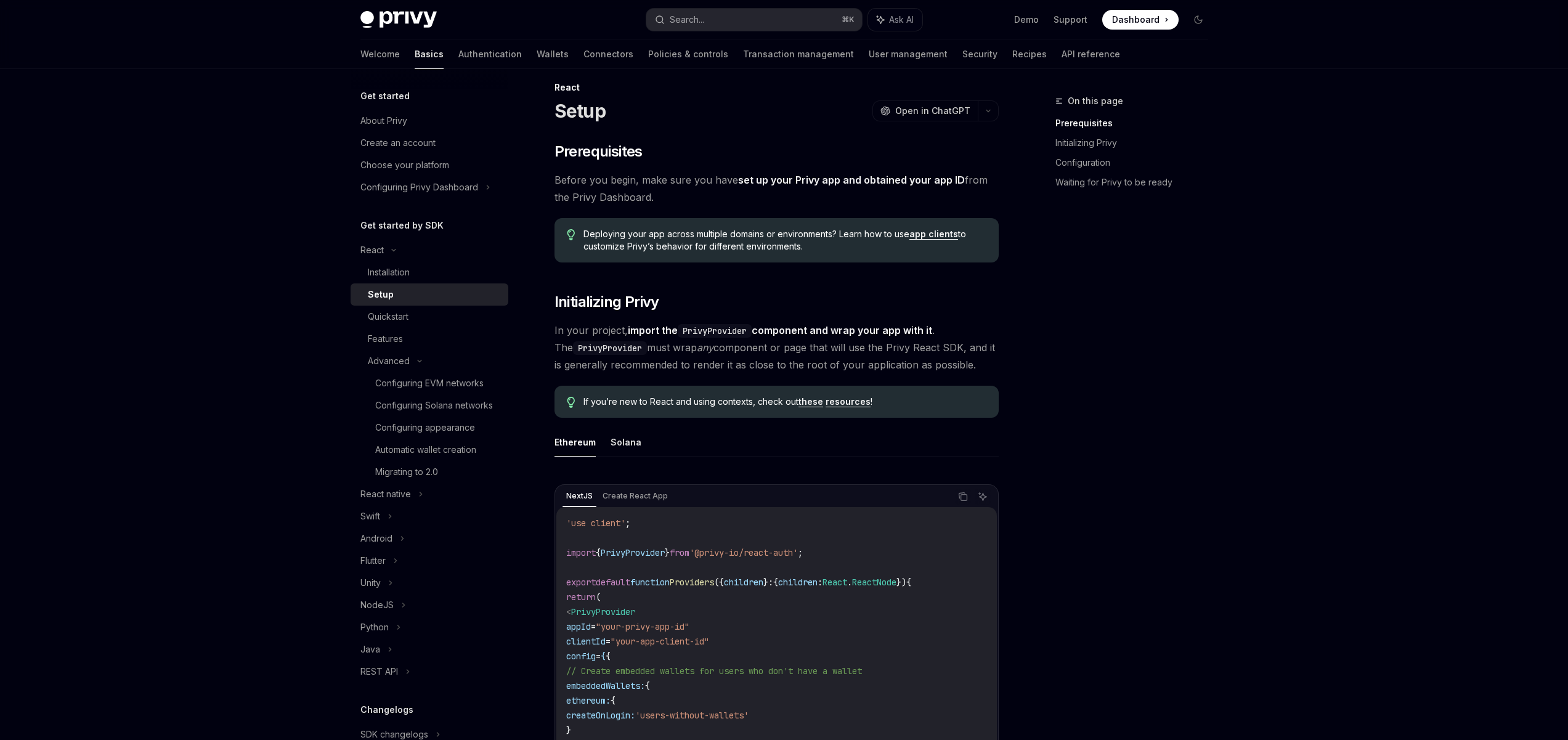
drag, startPoint x: 824, startPoint y: 437, endPoint x: 804, endPoint y: 445, distance: 21.5
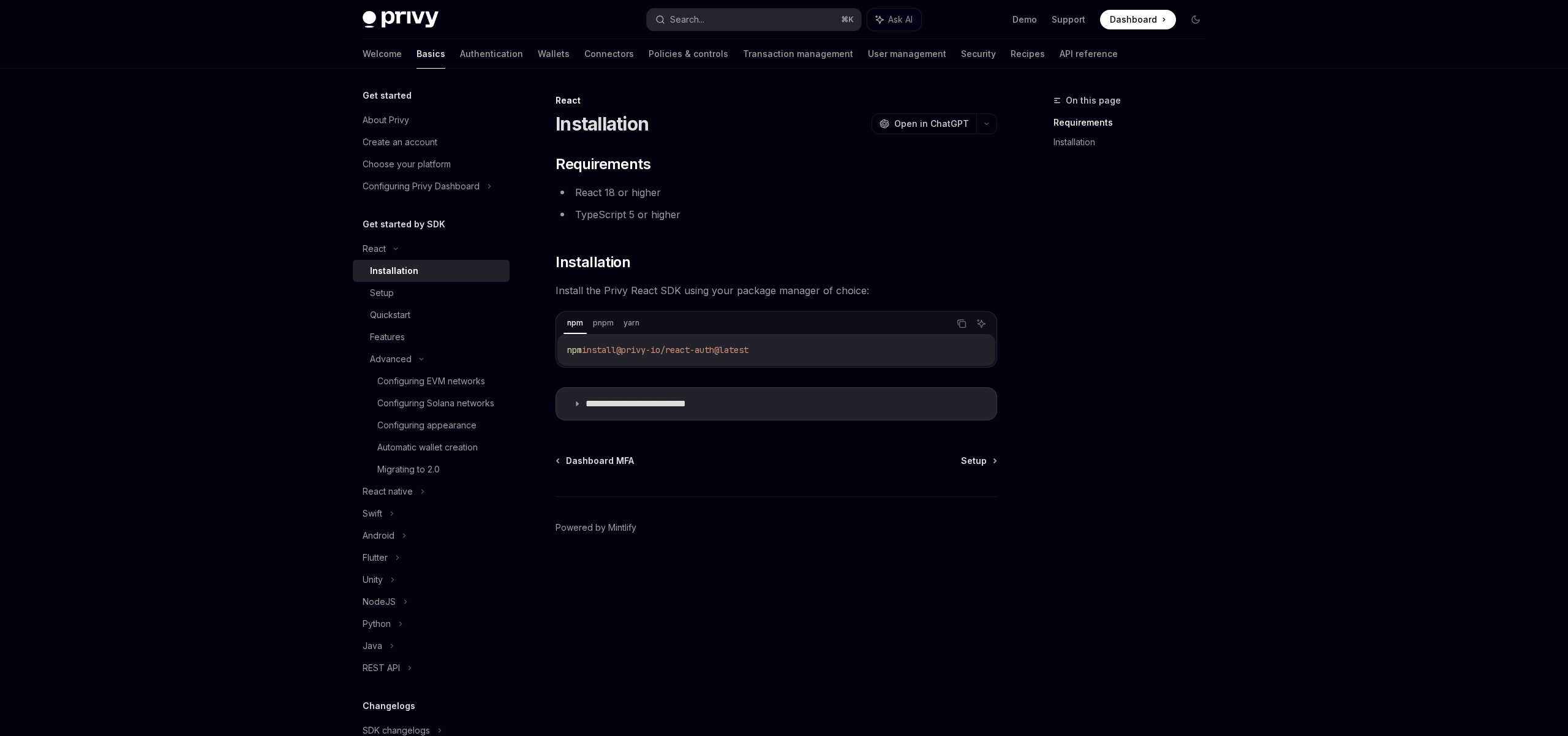
drag, startPoint x: 788, startPoint y: 488, endPoint x: 804, endPoint y: 501, distance: 20.6
type textarea "*"
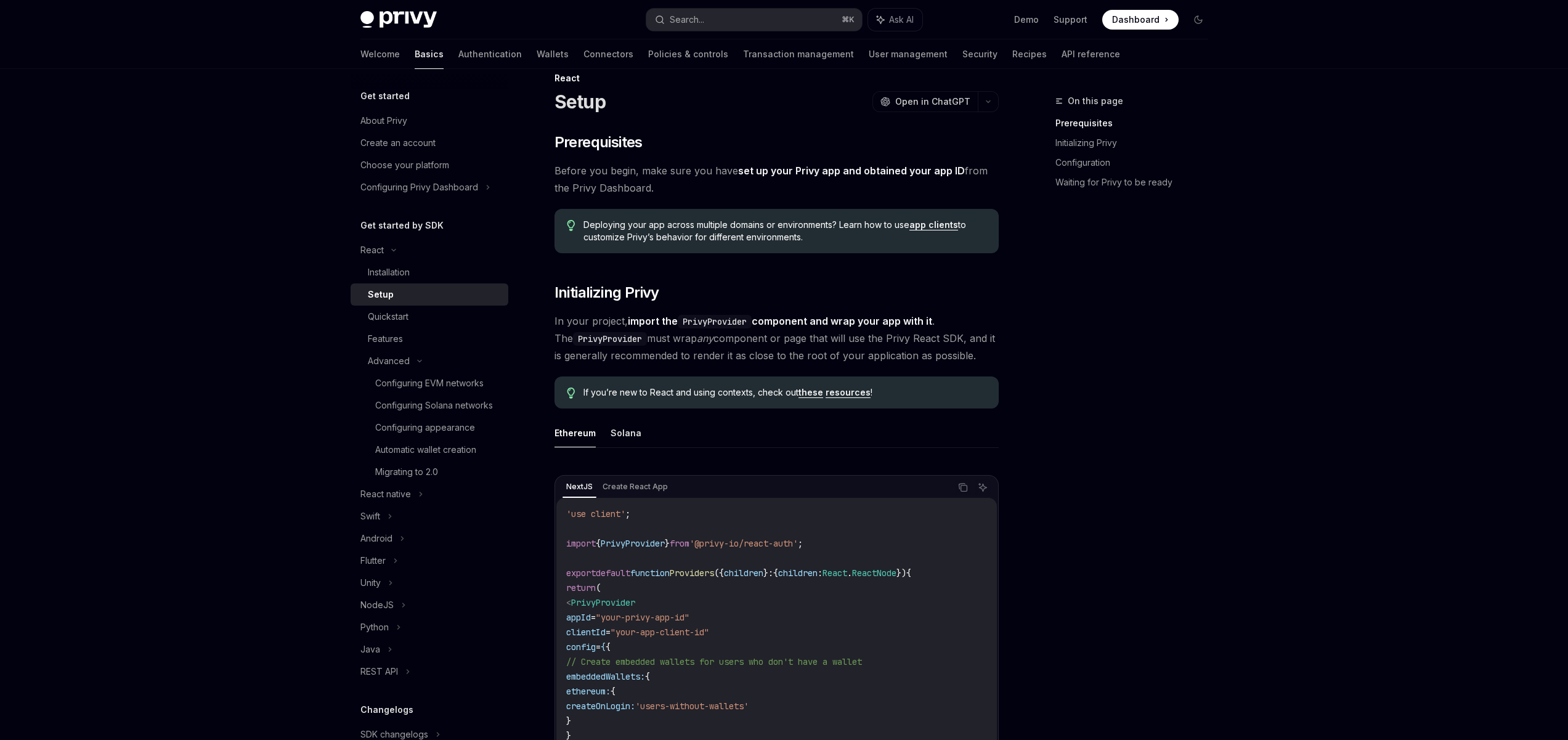
scroll to position [218, 0]
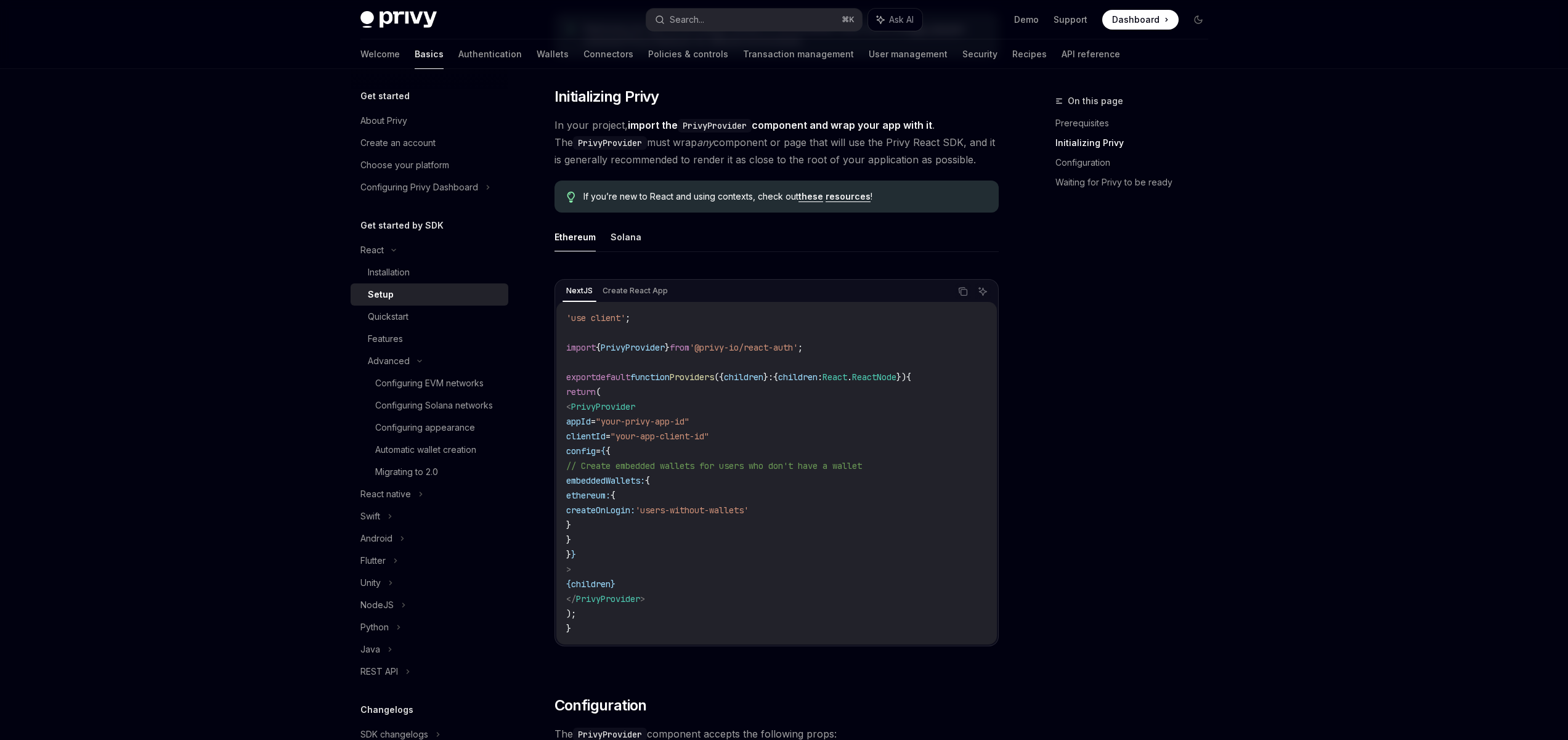
click at [591, 423] on span "appId" at bounding box center [578, 421] width 24 height 11
drag, startPoint x: 661, startPoint y: 408, endPoint x: 591, endPoint y: 410, distance: 70.0
click at [591, 410] on code "'use client' ; import { PrivyProvider } from '@privy-io/react-auth' ; export de…" at bounding box center [776, 473] width 421 height 325
copy span "PrivyProvider"
